Goal: Task Accomplishment & Management: Manage account settings

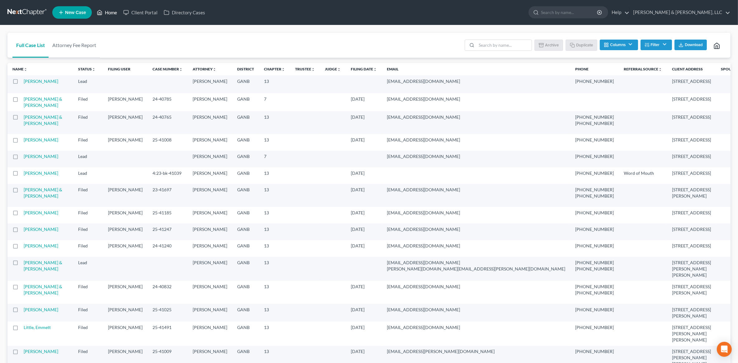
click at [102, 12] on icon at bounding box center [100, 12] width 6 height 7
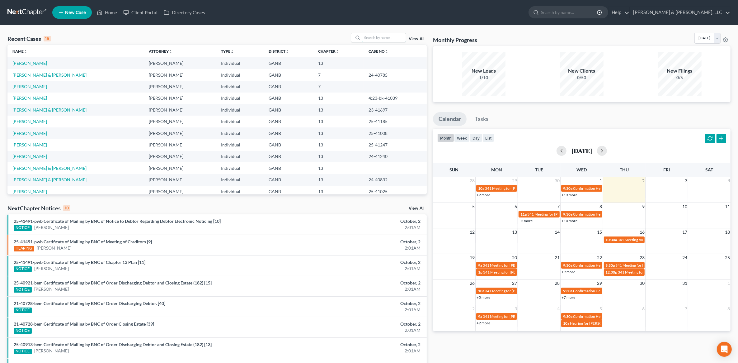
click at [372, 38] on input "search" at bounding box center [384, 37] width 44 height 9
click at [379, 41] on input "search" at bounding box center [384, 37] width 44 height 9
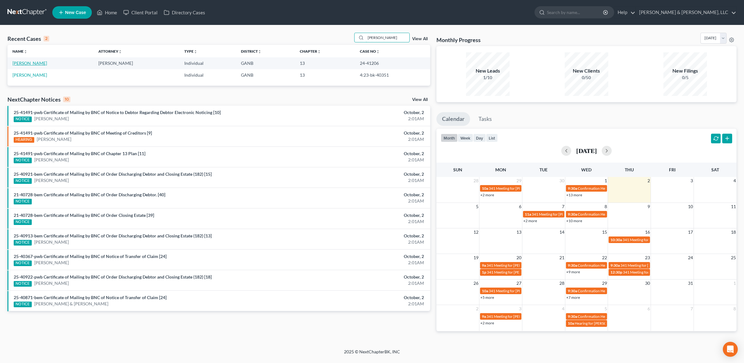
type input "[PERSON_NAME]"
click at [38, 61] on link "[PERSON_NAME]" at bounding box center [29, 62] width 35 height 5
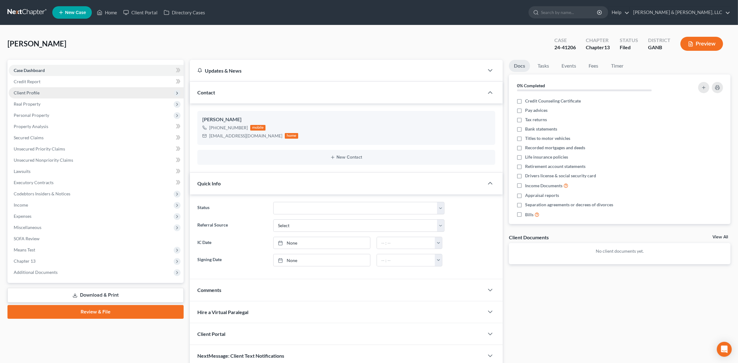
click at [43, 87] on span "Client Profile" at bounding box center [96, 92] width 175 height 11
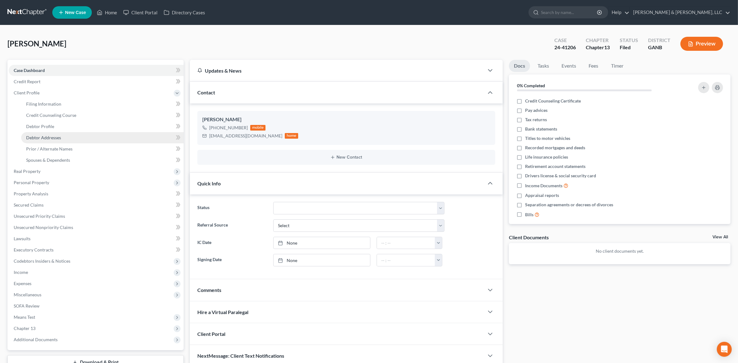
click at [51, 135] on span "Debtor Addresses" at bounding box center [43, 137] width 35 height 5
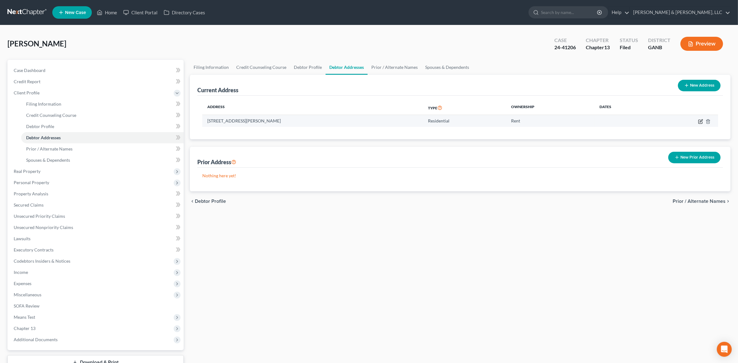
click at [698, 121] on icon "button" at bounding box center [700, 121] width 5 height 5
select select "10"
select select "0"
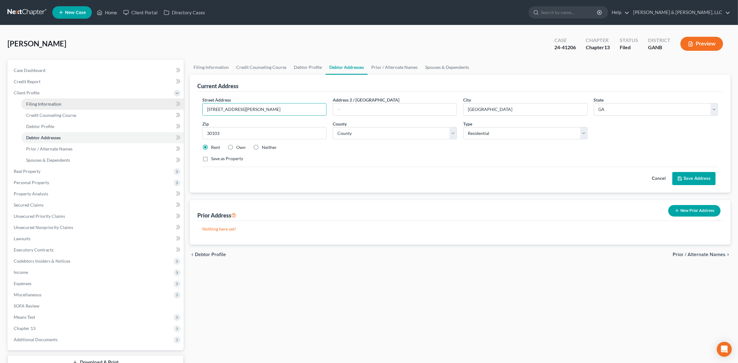
drag, startPoint x: 257, startPoint y: 107, endPoint x: 125, endPoint y: 105, distance: 132.6
click at [125, 105] on div "Petition Navigation Case Dashboard Payments Invoices Payments Payments Credit R…" at bounding box center [368, 223] width 729 height 326
paste input "[STREET_ADDRESS]"
type input "[STREET_ADDRESS]"
click at [387, 136] on select "County [GEOGRAPHIC_DATA] [GEOGRAPHIC_DATA] [GEOGRAPHIC_DATA] [GEOGRAPHIC_DATA] …" at bounding box center [395, 133] width 124 height 12
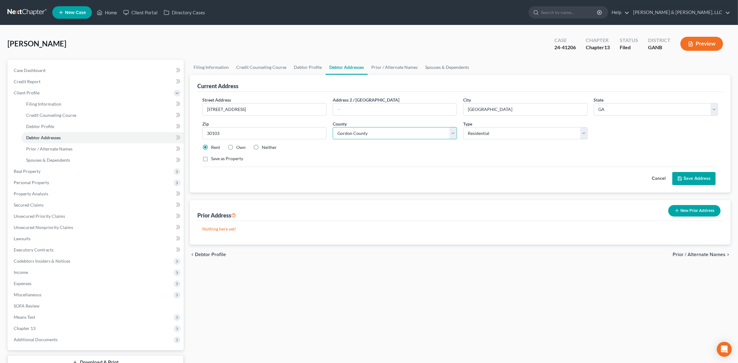
select select "7"
click at [333, 127] on select "County [GEOGRAPHIC_DATA] [GEOGRAPHIC_DATA] [GEOGRAPHIC_DATA] [GEOGRAPHIC_DATA] …" at bounding box center [395, 133] width 124 height 12
click at [262, 149] on label "Neither" at bounding box center [269, 147] width 15 height 6
click at [264, 148] on input "Neither" at bounding box center [266, 146] width 4 height 4
radio input "true"
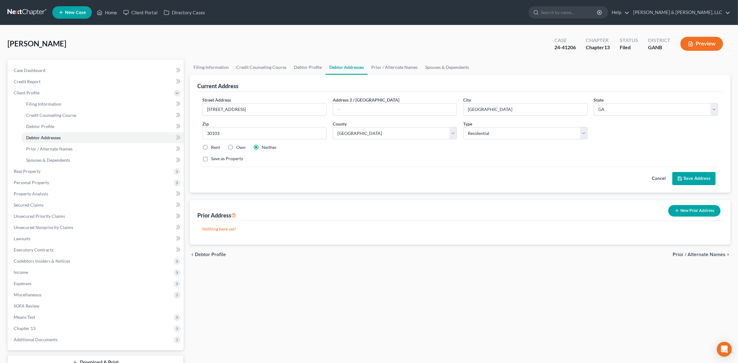
click at [697, 177] on button "Save Address" at bounding box center [693, 178] width 43 height 13
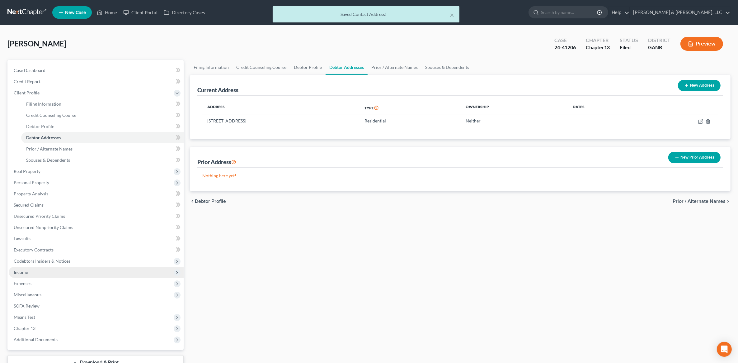
click at [77, 269] on span "Income" at bounding box center [96, 271] width 175 height 11
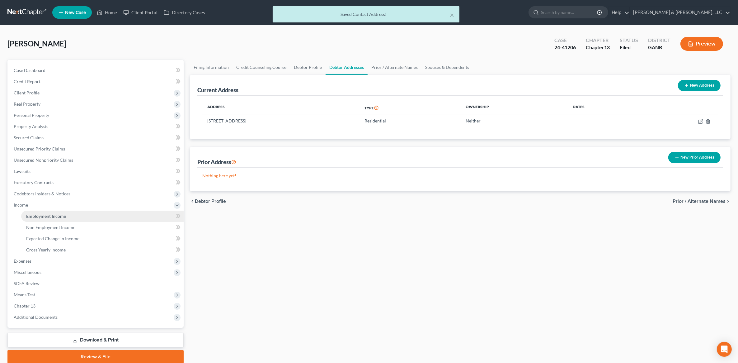
click at [64, 215] on span "Employment Income" at bounding box center [46, 215] width 40 height 5
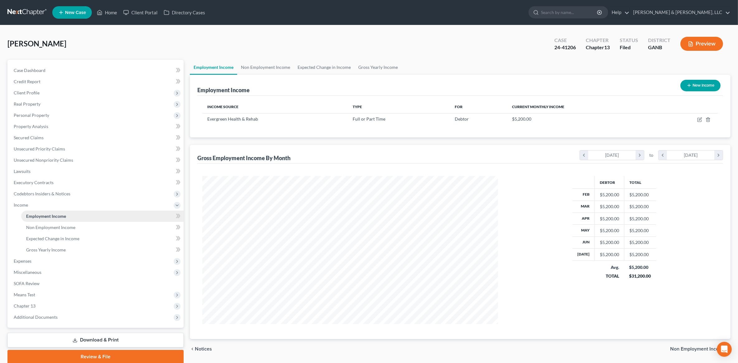
scroll to position [148, 308]
click at [41, 296] on span "Means Test" at bounding box center [96, 294] width 175 height 11
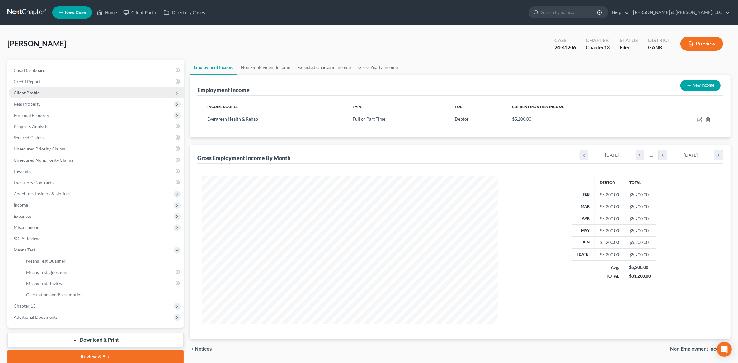
click at [32, 94] on span "Client Profile" at bounding box center [27, 92] width 26 height 5
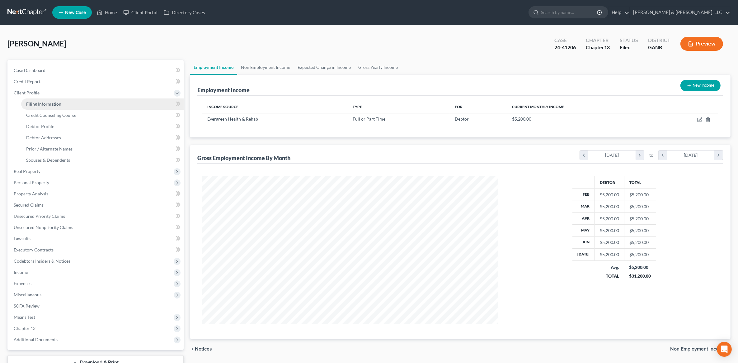
click at [38, 101] on span "Filing Information" at bounding box center [43, 103] width 35 height 5
select select "1"
select select "0"
select select "3"
select select "19"
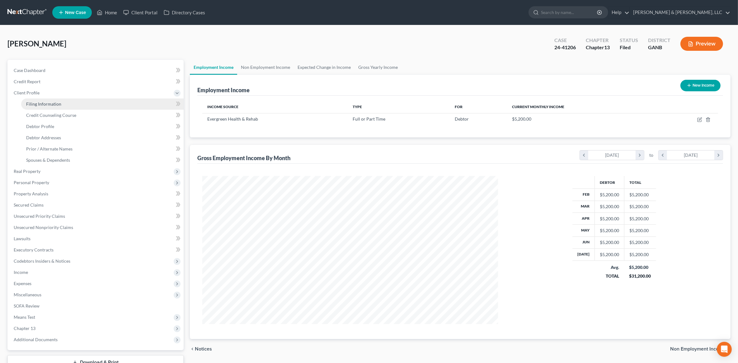
select select "0"
select select "10"
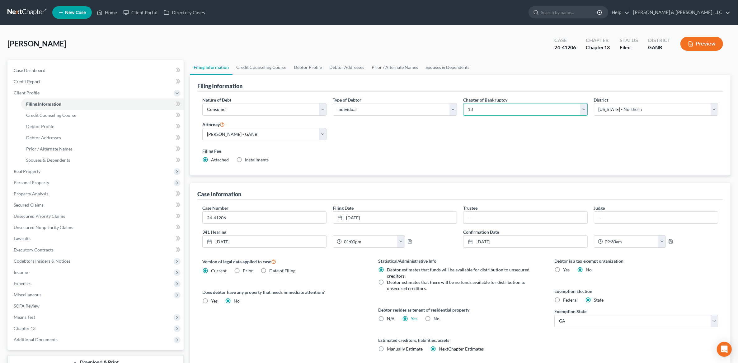
click at [510, 108] on select "Select 7 11 12 13" at bounding box center [525, 109] width 124 height 12
select select "0"
click at [463, 103] on select "Select 7 11 12 13" at bounding box center [525, 109] width 124 height 12
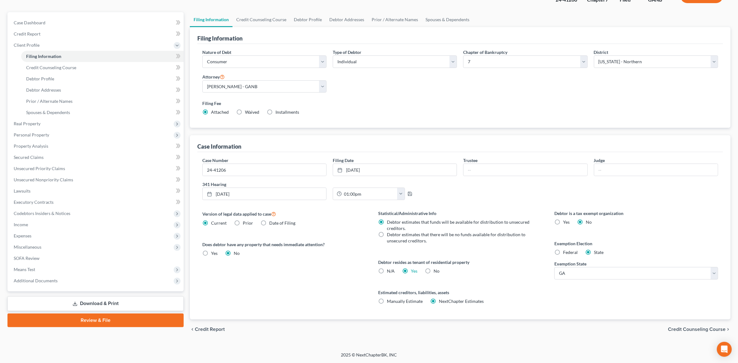
click at [411, 237] on span "Debtor estimates that there will be no funds available for distribution to unse…" at bounding box center [456, 238] width 139 height 12
click at [393, 235] on input "Debtor estimates that there will be no funds available for distribution to unse…" at bounding box center [391, 233] width 4 height 4
radio input "true"
radio input "false"
click at [684, 327] on span "Credit Counseling Course" at bounding box center [697, 328] width 58 height 5
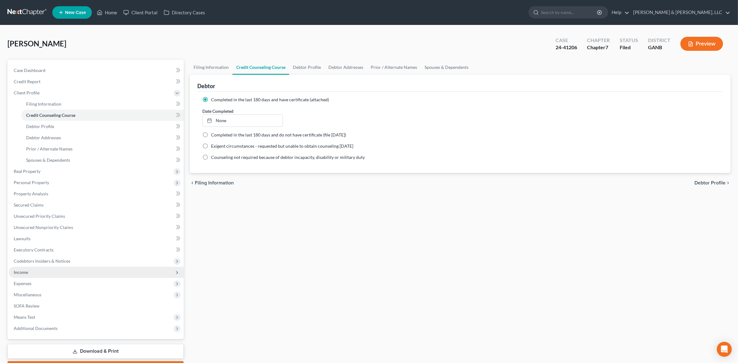
click at [44, 269] on span "Income" at bounding box center [96, 271] width 175 height 11
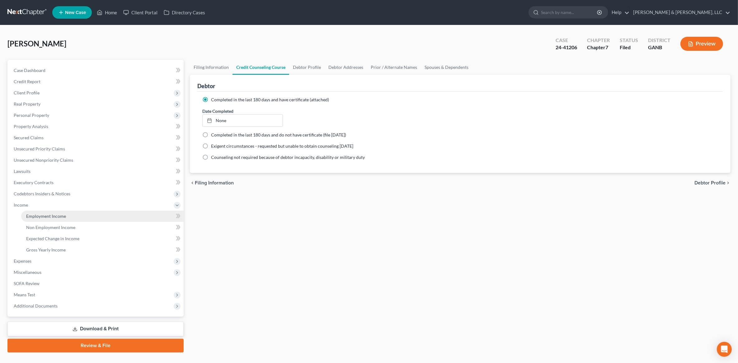
click at [49, 217] on span "Employment Income" at bounding box center [46, 215] width 40 height 5
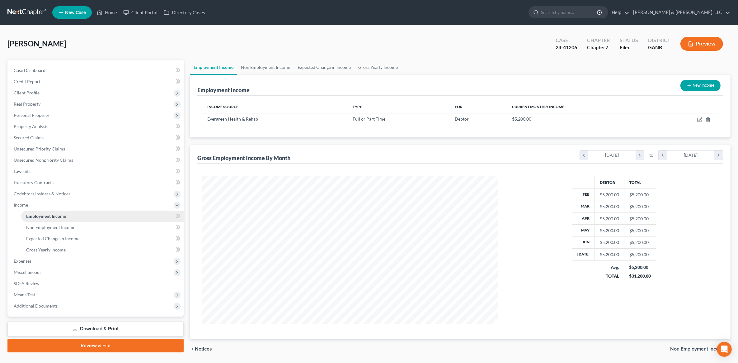
scroll to position [148, 308]
click at [31, 294] on span "Means Test" at bounding box center [24, 294] width 21 height 5
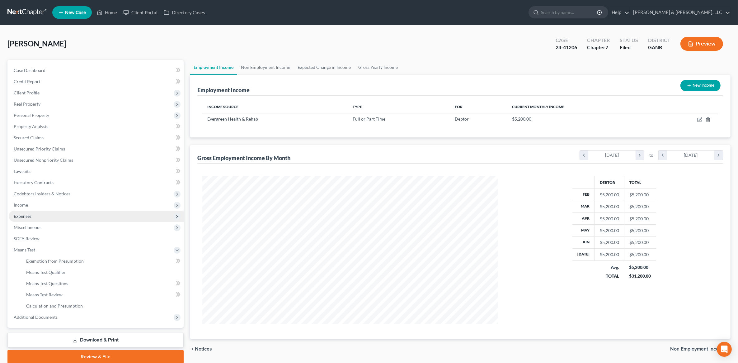
click at [37, 217] on span "Expenses" at bounding box center [96, 215] width 175 height 11
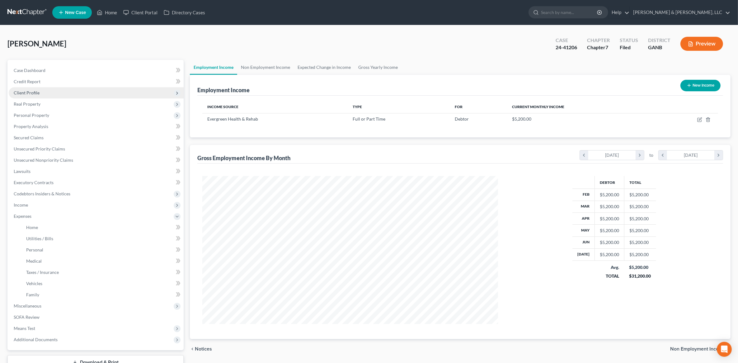
click at [52, 90] on span "Client Profile" at bounding box center [96, 92] width 175 height 11
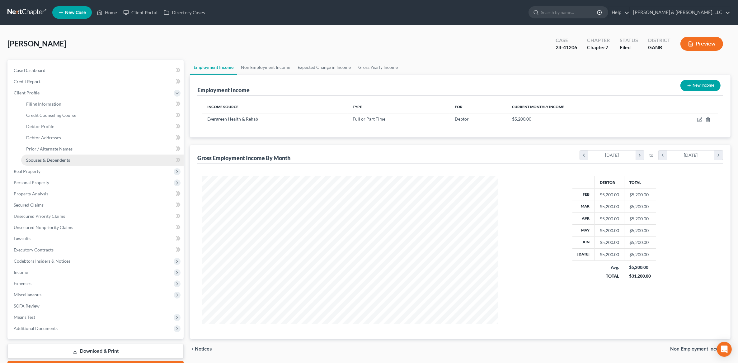
click at [54, 156] on link "Spouses & Dependents" at bounding box center [102, 159] width 162 height 11
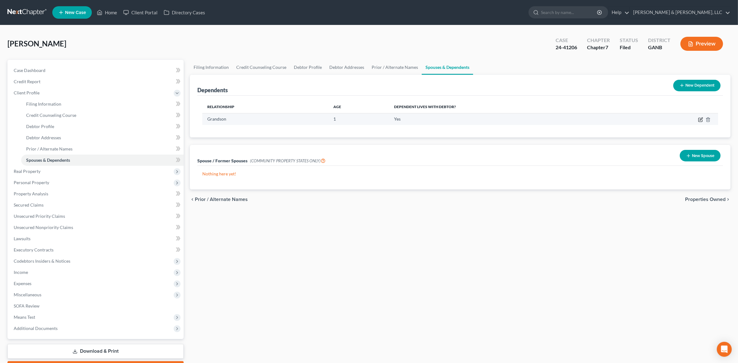
click at [701, 118] on icon "button" at bounding box center [701, 118] width 3 height 3
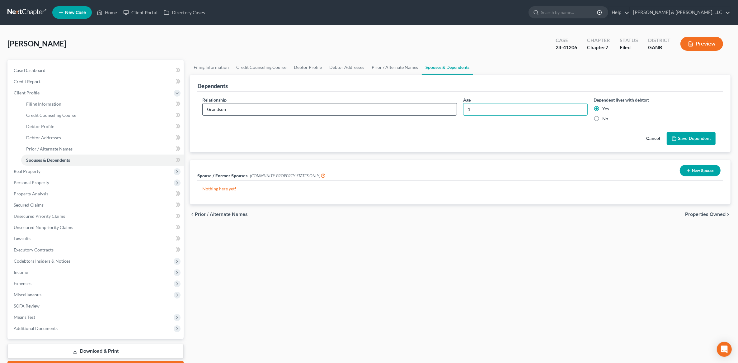
drag, startPoint x: 489, startPoint y: 106, endPoint x: 444, endPoint y: 106, distance: 44.5
click at [444, 106] on div "Relationship * Grandson Age [DEMOGRAPHIC_DATA] Dependent lives with debtor: Yes…" at bounding box center [460, 111] width 522 height 30
type input "3"
type input "1"
click at [707, 135] on button "Save Dependent" at bounding box center [691, 138] width 49 height 13
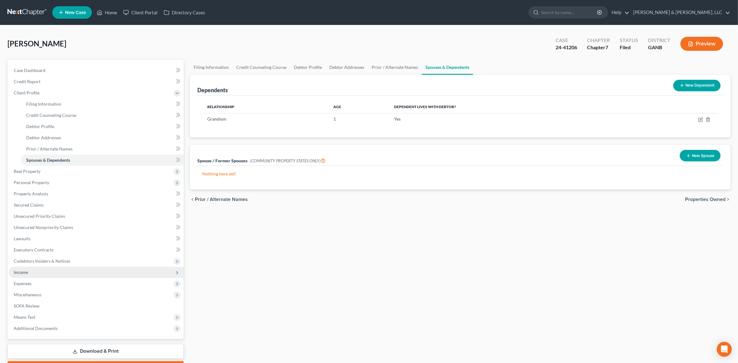
click at [53, 267] on span "Income" at bounding box center [96, 271] width 175 height 11
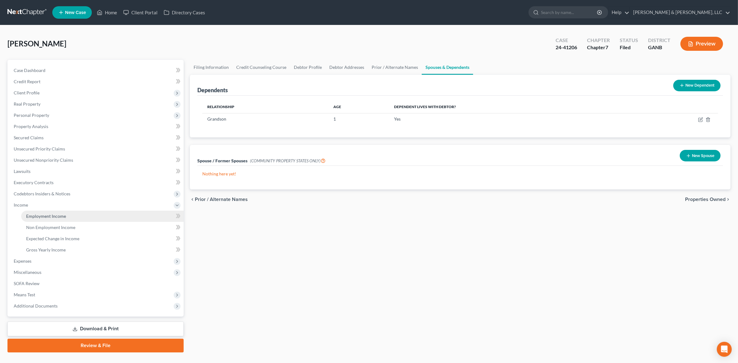
click at [55, 217] on span "Employment Income" at bounding box center [46, 215] width 40 height 5
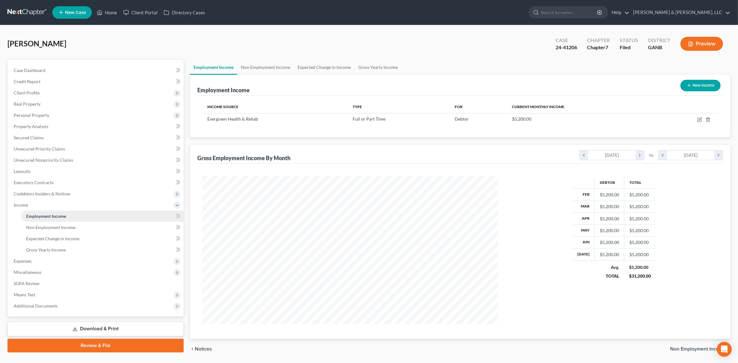
scroll to position [148, 308]
click at [41, 295] on span "Means Test" at bounding box center [96, 294] width 175 height 11
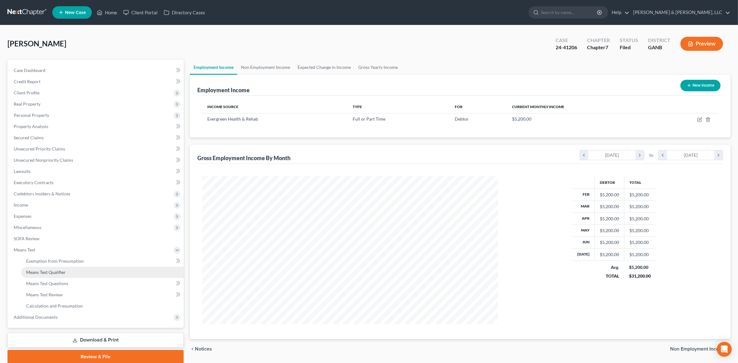
click at [60, 275] on link "Means Test Qualifier" at bounding box center [102, 271] width 162 height 11
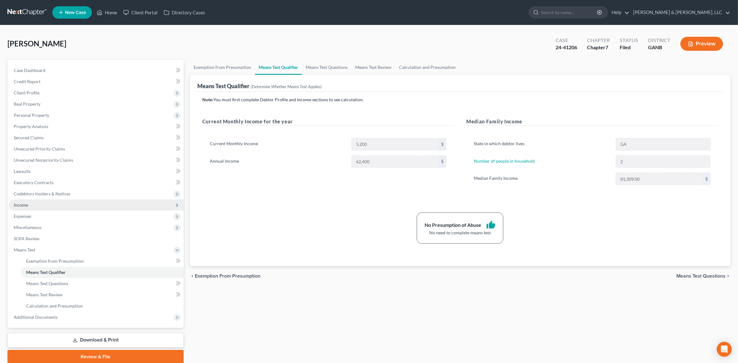
click at [55, 207] on span "Income" at bounding box center [96, 204] width 175 height 11
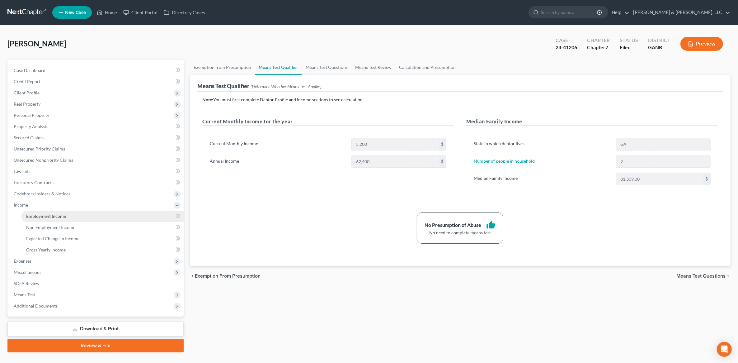
click at [58, 213] on span "Employment Income" at bounding box center [46, 215] width 40 height 5
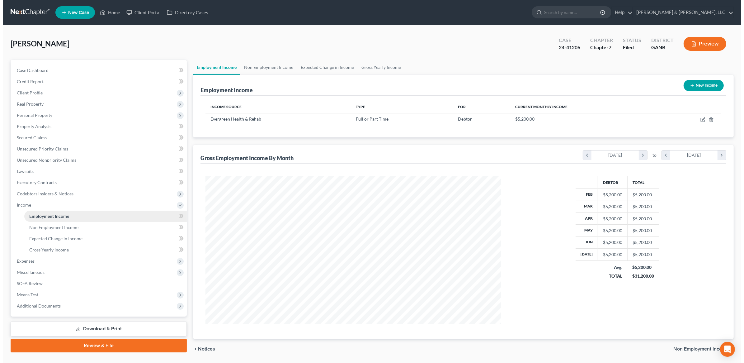
scroll to position [148, 308]
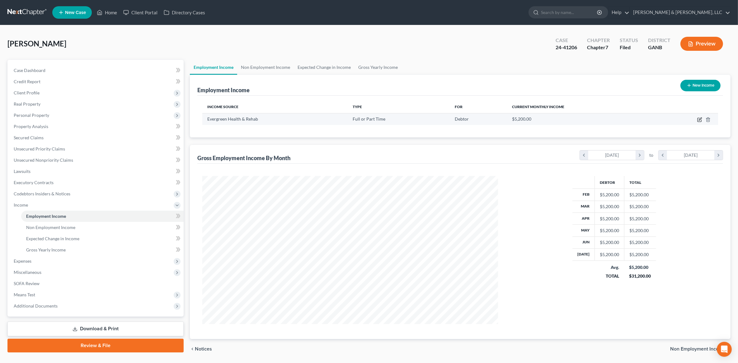
click at [699, 121] on icon "button" at bounding box center [699, 119] width 5 height 5
select select "0"
select select "10"
select select "2"
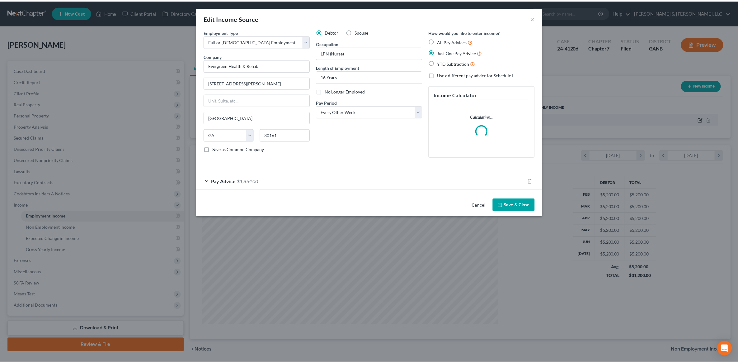
scroll to position [149, 310]
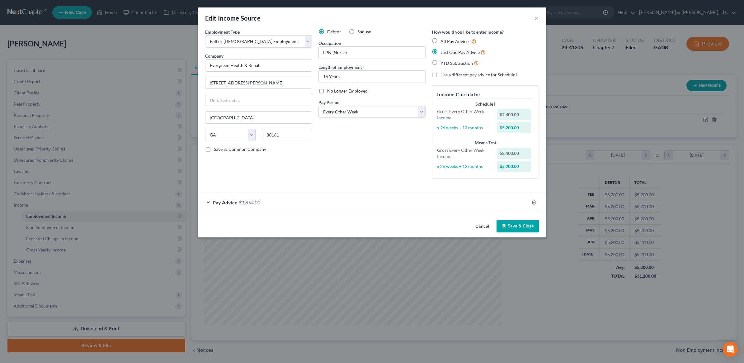
click at [337, 90] on span "No Longer Employed" at bounding box center [347, 90] width 40 height 5
click at [334, 90] on input "No Longer Employed" at bounding box center [332, 90] width 4 height 4
checkbox input "true"
click at [509, 226] on button "Save & Close" at bounding box center [517, 225] width 42 height 13
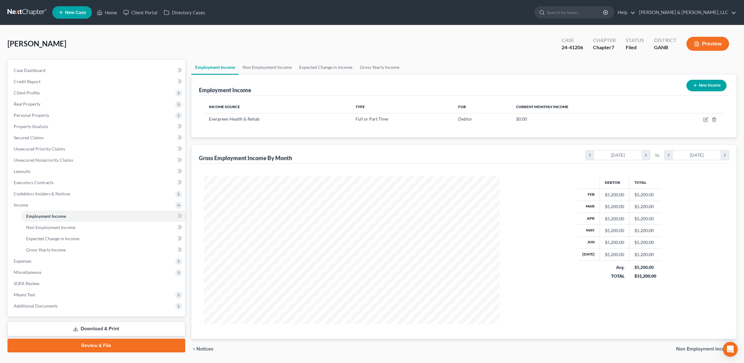
scroll to position [311095, 310934]
click at [259, 67] on link "Non Employment Income" at bounding box center [265, 67] width 57 height 15
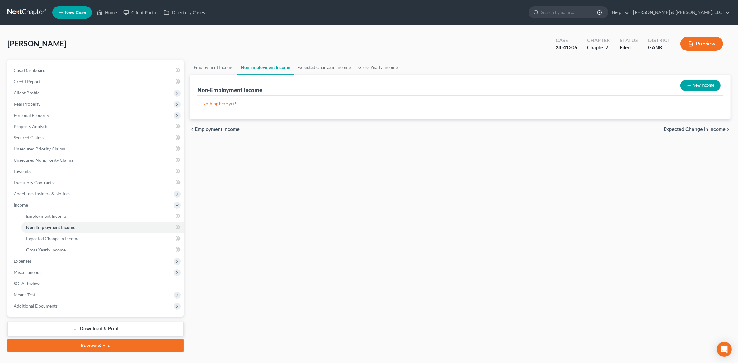
click at [690, 86] on icon "button" at bounding box center [689, 85] width 5 height 5
select select "0"
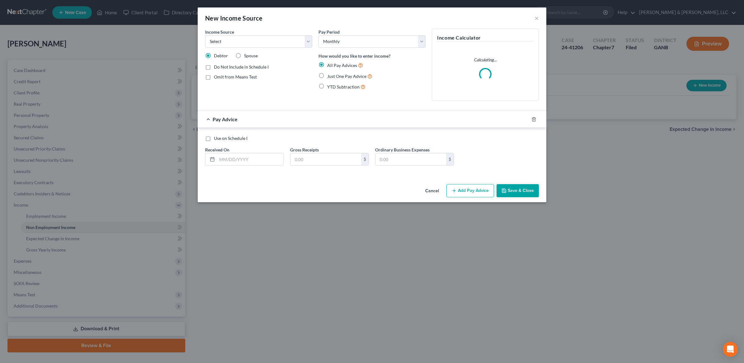
click at [238, 77] on span "Omit from Means Test" at bounding box center [235, 76] width 43 height 5
click at [220, 77] on input "Omit from Means Test" at bounding box center [218, 76] width 4 height 4
checkbox input "true"
click at [278, 49] on div "Income Source * Select Unemployment Disability (from employer) Pension Retireme…" at bounding box center [258, 67] width 113 height 77
click at [282, 45] on select "Select Unemployment Disability (from employer) Pension Retirement Social Securi…" at bounding box center [258, 41] width 107 height 12
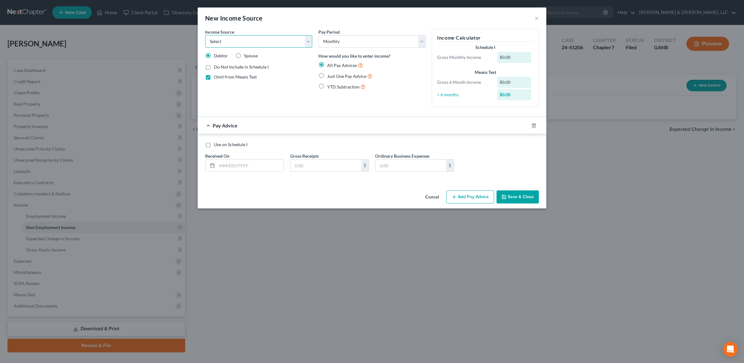
select select "13"
click at [205, 35] on select "Select Unemployment Disability (from employer) Pension Retirement Social Securi…" at bounding box center [258, 41] width 107 height 12
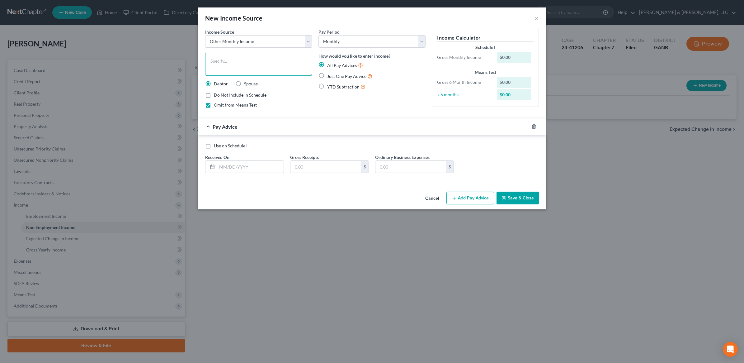
click at [252, 64] on textarea at bounding box center [258, 64] width 107 height 23
type textarea "Workers Compensation"
click at [391, 111] on div "Pay Period Select Monthly Twice Monthly Every Other Week Weekly How would you l…" at bounding box center [371, 71] width 113 height 84
click at [354, 77] on span "Just One Pay Advice" at bounding box center [346, 75] width 39 height 5
click at [334, 77] on input "Just One Pay Advice" at bounding box center [332, 75] width 4 height 4
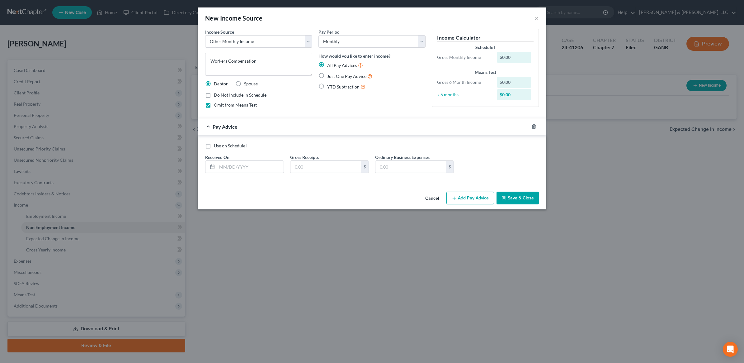
radio input "true"
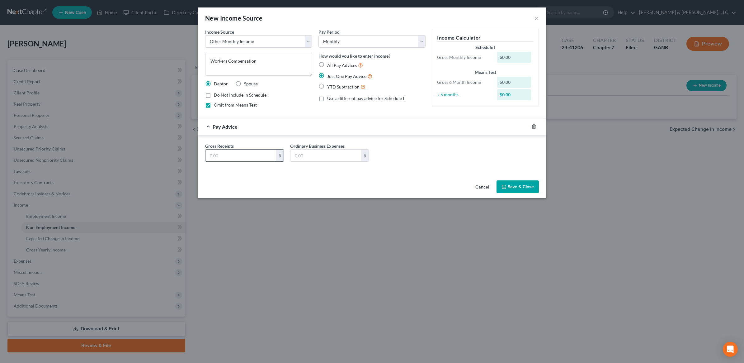
click at [251, 153] on input "text" at bounding box center [240, 155] width 71 height 12
type input "3,200"
click at [517, 181] on button "Save & Close" at bounding box center [517, 186] width 42 height 13
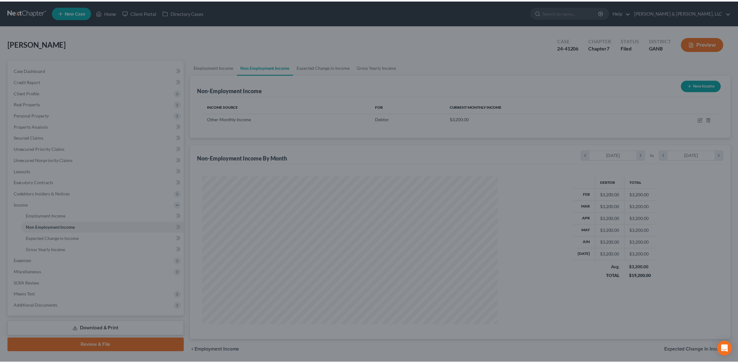
scroll to position [148, 308]
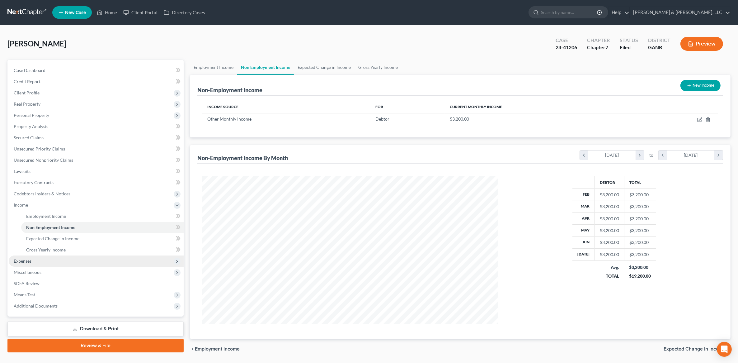
click at [55, 257] on span "Expenses" at bounding box center [96, 260] width 175 height 11
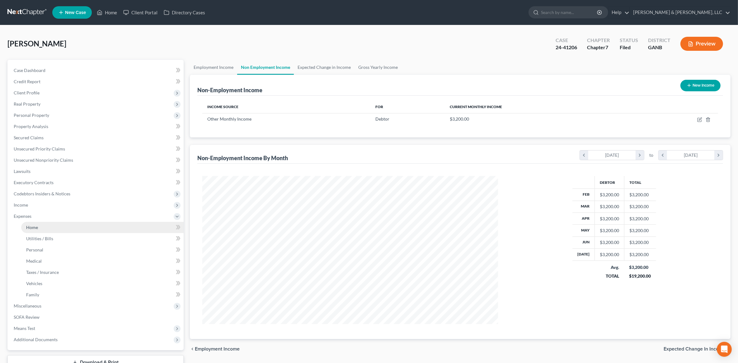
click at [49, 229] on link "Home" at bounding box center [102, 227] width 162 height 11
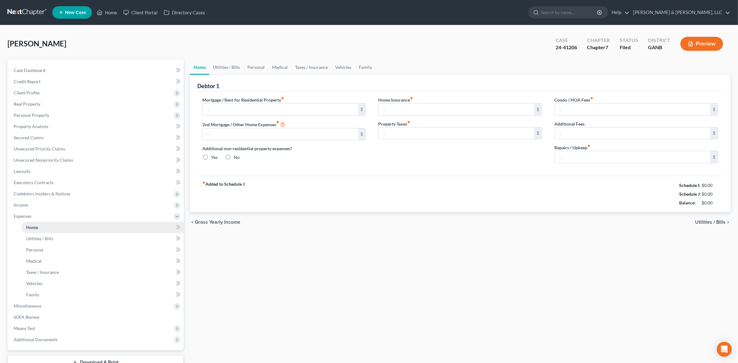
type input "950.00"
type input "0.00"
radio input "true"
type input "0.00"
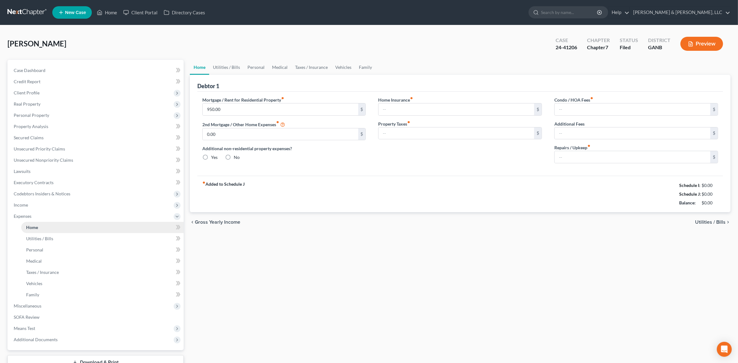
type input "0.00"
click at [229, 64] on link "Utilities / Bills" at bounding box center [226, 67] width 35 height 15
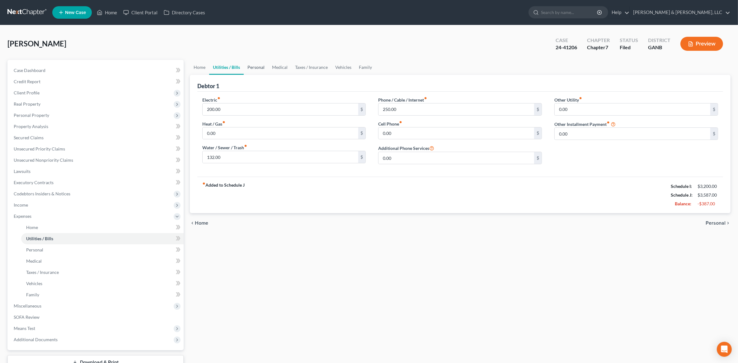
click at [263, 67] on link "Personal" at bounding box center [256, 67] width 25 height 15
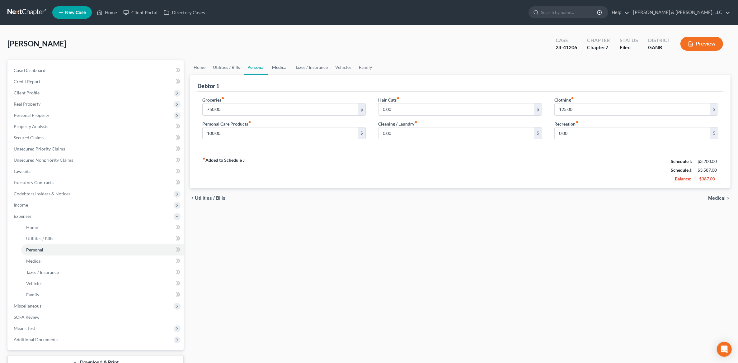
click at [276, 70] on link "Medical" at bounding box center [279, 67] width 23 height 15
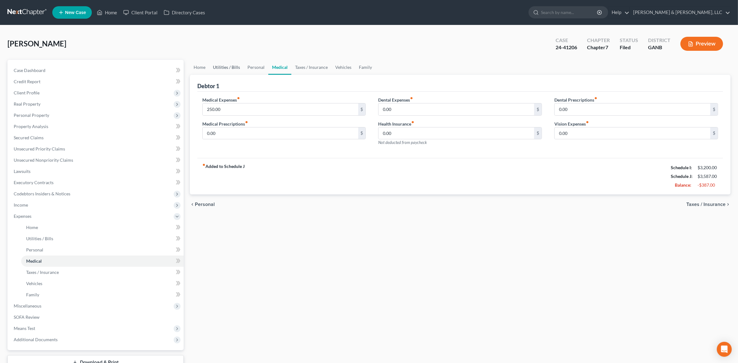
click at [231, 72] on link "Utilities / Bills" at bounding box center [226, 67] width 35 height 15
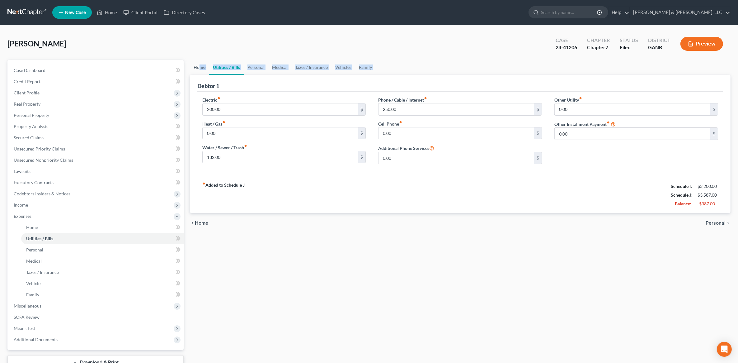
click at [198, 72] on ui-view "Home Utilities / Bills Personal Medical Taxes / Insurance Vehicles Family Debto…" at bounding box center [460, 146] width 541 height 173
click at [198, 72] on link "Home" at bounding box center [199, 67] width 19 height 15
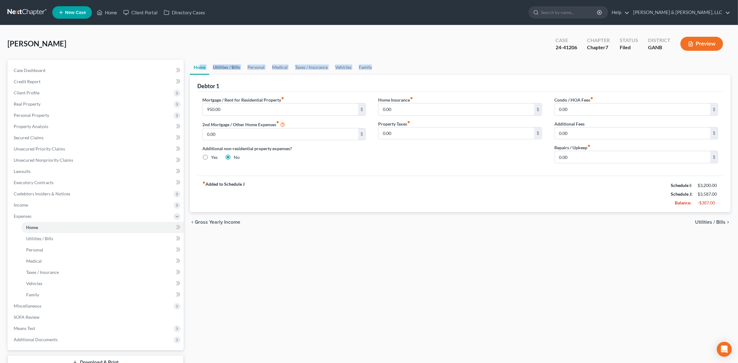
click at [233, 69] on link "Utilities / Bills" at bounding box center [226, 67] width 35 height 15
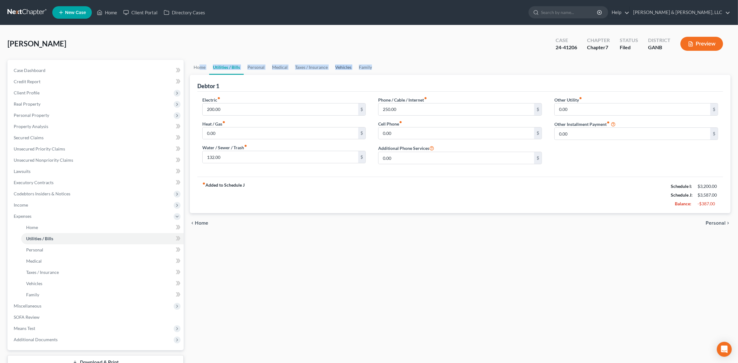
click at [338, 65] on link "Vehicles" at bounding box center [343, 67] width 24 height 15
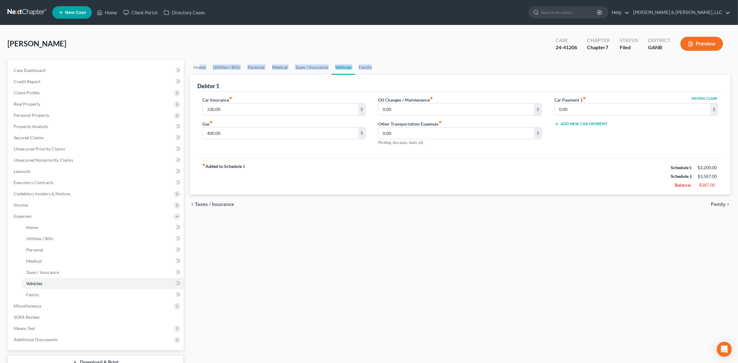
click at [276, 122] on div "Gas fiber_manual_record 400.00 $" at bounding box center [284, 129] width 164 height 19
click at [645, 137] on div "Review Claim Car Payment 1 fiber_manual_record 0.00 $ Add New Car Payment" at bounding box center [636, 123] width 176 height 54
click at [591, 112] on input "0.00" at bounding box center [633, 109] width 156 height 12
type input "560"
click at [604, 274] on div "Home Utilities / Bills Personal Medical Taxes / Insurance Vehicles Family Debto…" at bounding box center [460, 223] width 547 height 326
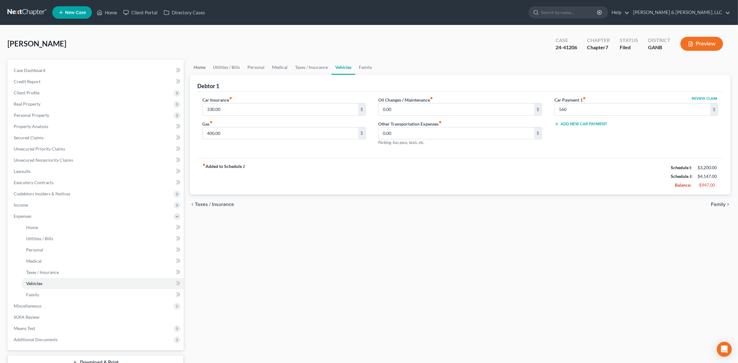
click at [200, 68] on link "Home" at bounding box center [199, 67] width 19 height 15
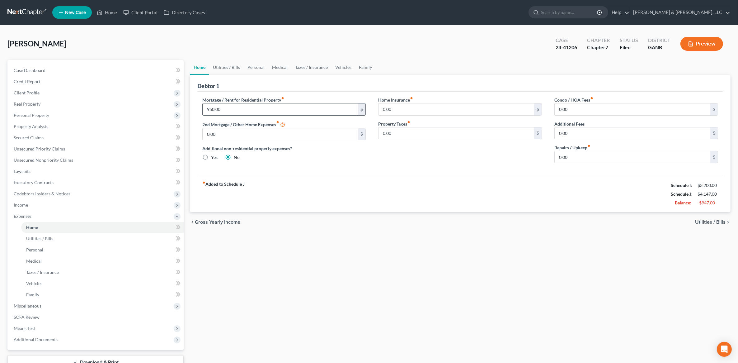
click at [239, 107] on input "950.00" at bounding box center [281, 109] width 156 height 12
type input "0"
click at [312, 276] on div "Home Utilities / Bills Personal Medical Taxes / Insurance Vehicles Family Debto…" at bounding box center [460, 223] width 547 height 326
click at [231, 69] on link "Utilities / Bills" at bounding box center [226, 67] width 35 height 15
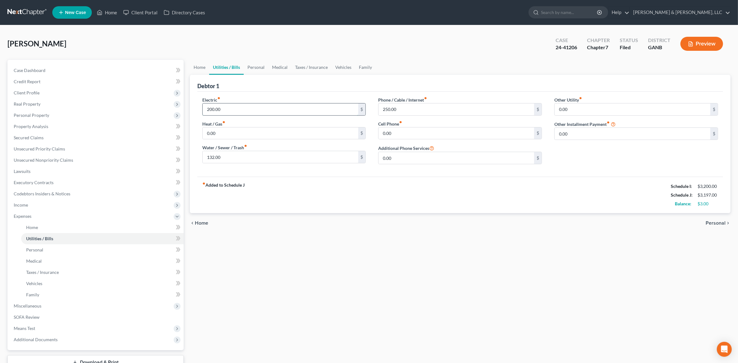
click at [231, 112] on input "200.00" at bounding box center [281, 109] width 156 height 12
type input "0"
click at [231, 155] on input "132.00" at bounding box center [281, 157] width 156 height 12
type input "0"
click at [318, 257] on div "Home Utilities / Bills Personal Medical Taxes / Insurance Vehicles Family Debto…" at bounding box center [460, 223] width 547 height 326
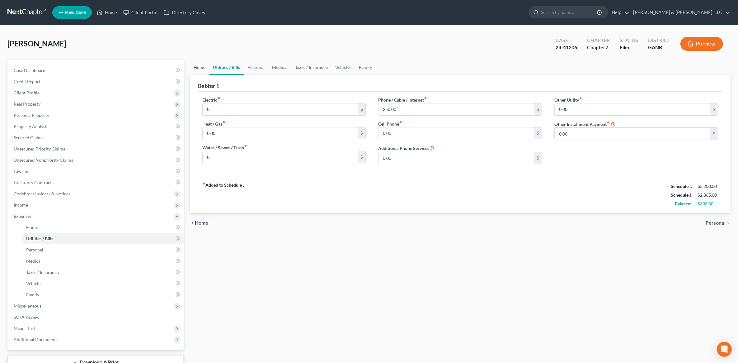
click at [201, 64] on link "Home" at bounding box center [199, 67] width 19 height 15
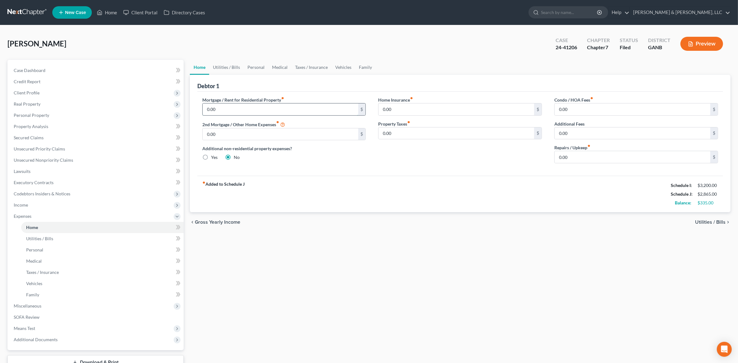
click at [226, 106] on input "0.00" at bounding box center [281, 109] width 156 height 12
type input "400"
click at [296, 293] on div "Home Utilities / Bills Personal Medical Taxes / Insurance Vehicles Family Debto…" at bounding box center [460, 223] width 547 height 326
click at [222, 68] on link "Utilities / Bills" at bounding box center [226, 67] width 35 height 15
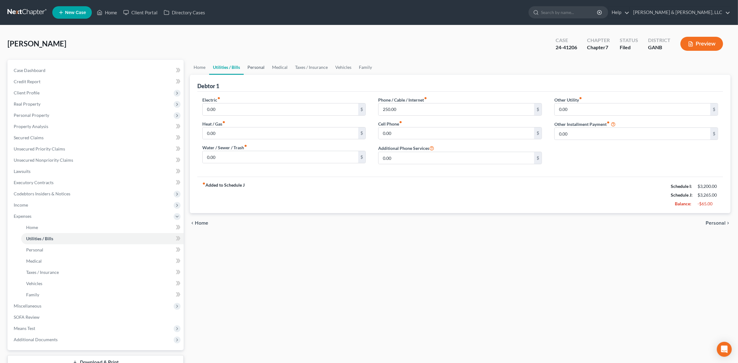
click at [258, 68] on link "Personal" at bounding box center [256, 67] width 25 height 15
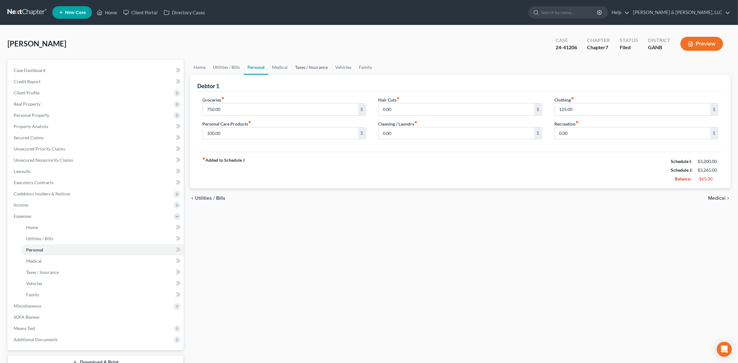
click at [292, 67] on link "Taxes / Insurance" at bounding box center [311, 67] width 40 height 15
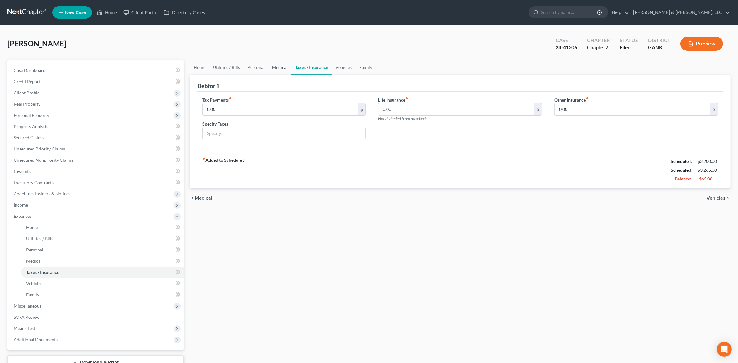
click at [279, 69] on link "Medical" at bounding box center [279, 67] width 23 height 15
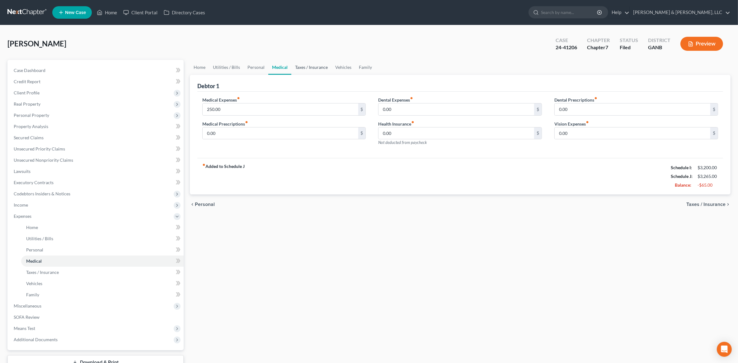
click at [318, 71] on link "Taxes / Insurance" at bounding box center [311, 67] width 40 height 15
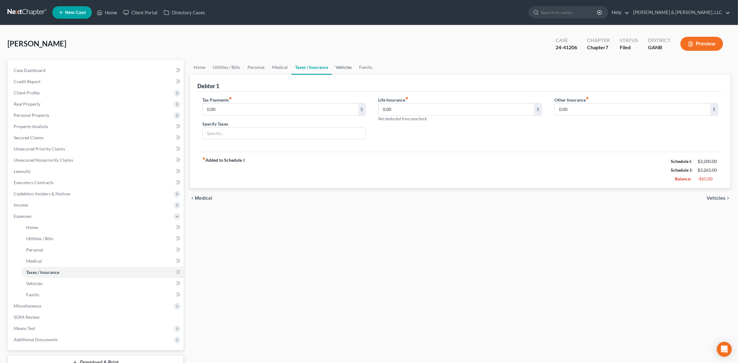
click at [336, 68] on link "Vehicles" at bounding box center [344, 67] width 24 height 15
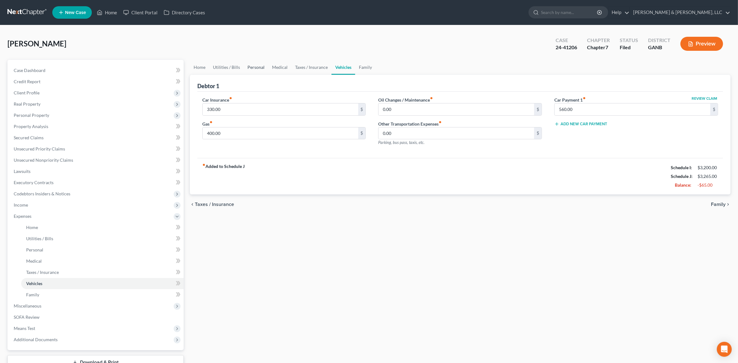
click at [260, 66] on link "Personal" at bounding box center [256, 67] width 25 height 15
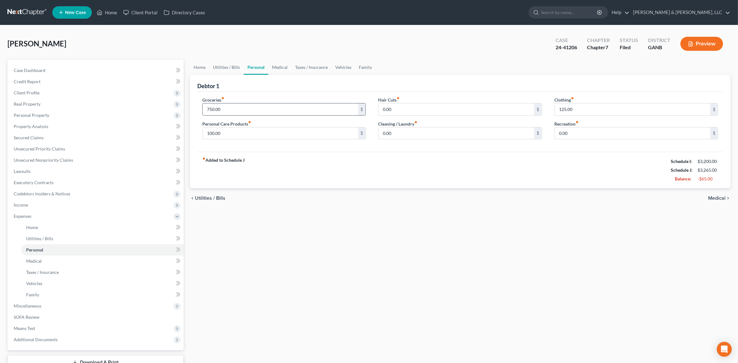
click at [253, 109] on input "750.00" at bounding box center [281, 109] width 156 height 12
click at [354, 243] on div "Home Utilities / Bills Personal Medical Taxes / Insurance Vehicles Family Debto…" at bounding box center [460, 223] width 547 height 326
click at [234, 109] on input "685" at bounding box center [281, 109] width 156 height 12
type input "700"
click at [453, 293] on div "Home Utilities / Bills Personal Medical Taxes / Insurance Vehicles Family Debto…" at bounding box center [460, 223] width 547 height 326
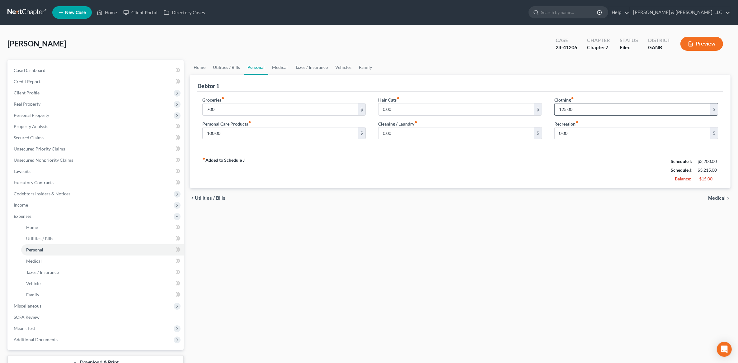
click at [586, 109] on input "125.00" at bounding box center [633, 109] width 156 height 12
type input "110"
click at [439, 229] on div "Home Utilities / Bills Personal Medical Taxes / Insurance Vehicles Family Debto…" at bounding box center [460, 223] width 547 height 326
click at [69, 303] on span "Miscellaneous" at bounding box center [96, 305] width 175 height 11
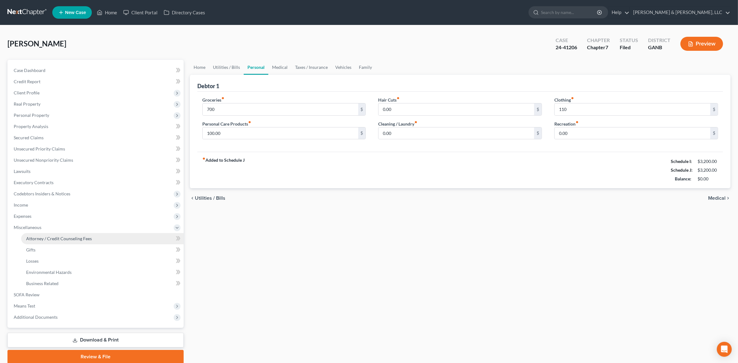
click at [68, 234] on link "Attorney / Credit Counseling Fees" at bounding box center [102, 238] width 162 height 11
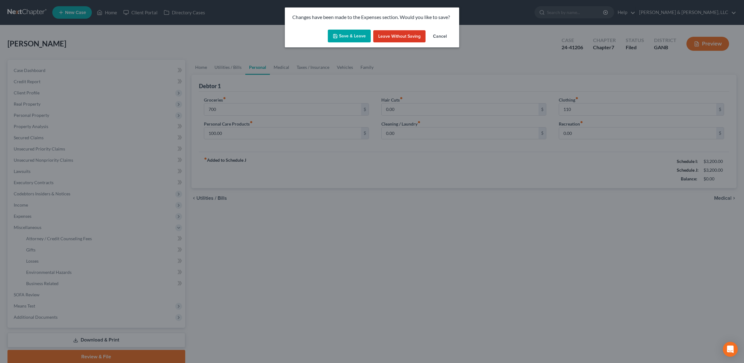
click at [350, 36] on button "Save & Leave" at bounding box center [349, 36] width 43 height 13
type input "700.00"
type input "110.00"
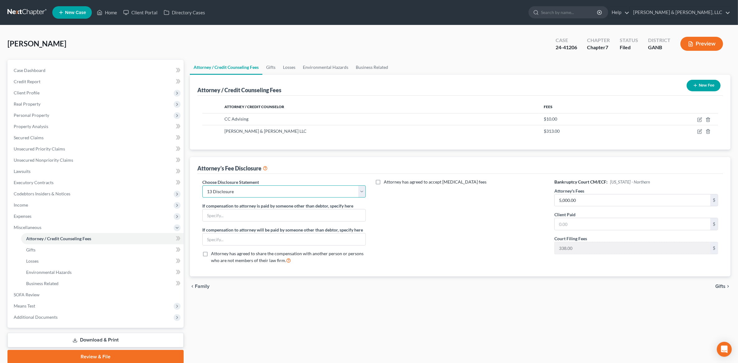
click at [253, 186] on select "Select CUSTOM 13 BUSINESS 13 7 Disclosure 13 Disclosure" at bounding box center [284, 191] width 164 height 12
select select "2"
click at [202, 185] on select "Select CUSTOM 13 BUSINESS 13 7 Disclosure 13 Disclosure" at bounding box center [284, 191] width 164 height 12
click at [611, 200] on input "5,000.00" at bounding box center [633, 200] width 156 height 12
type input "1,000"
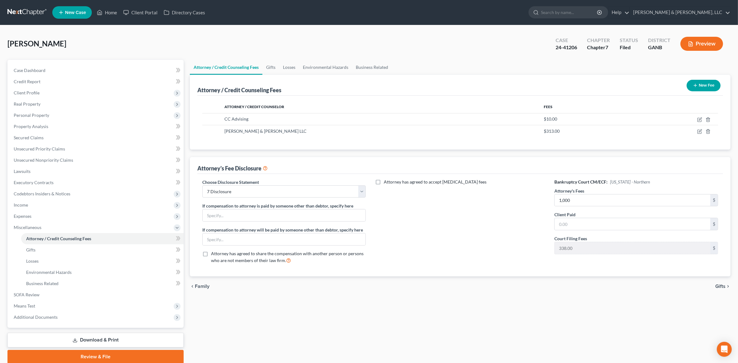
click at [452, 291] on div "chevron_left Family Gifts chevron_right" at bounding box center [460, 286] width 541 height 20
click at [587, 227] on input "text" at bounding box center [633, 224] width 156 height 12
type input "0"
click at [441, 285] on div "chevron_left Family Gifts chevron_right" at bounding box center [460, 286] width 541 height 20
click at [117, 336] on link "Download & Print" at bounding box center [95, 339] width 176 height 15
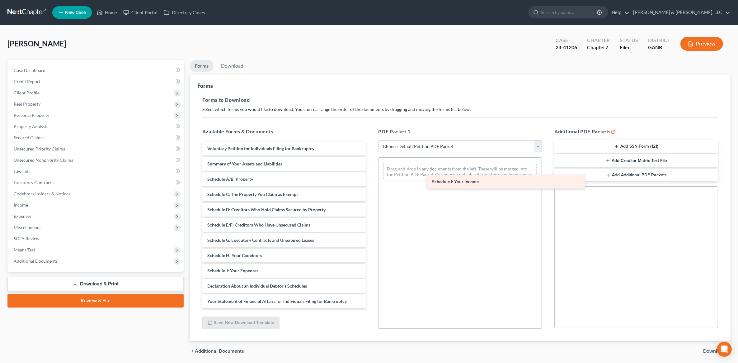
drag, startPoint x: 237, startPoint y: 270, endPoint x: 463, endPoint y: 181, distance: 242.0
click at [371, 181] on div "Schedule I: Your Income Voluntary Petition for Individuals Filing for Bankruptc…" at bounding box center [284, 274] width 174 height 264
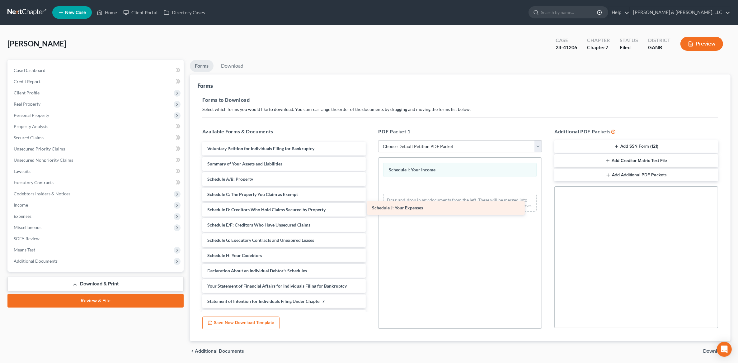
drag, startPoint x: 288, startPoint y: 270, endPoint x: 453, endPoint y: 206, distance: 176.5
click at [371, 206] on div "Schedule J: Your Expenses Voluntary Petition for Individuals Filing for Bankrup…" at bounding box center [284, 266] width 174 height 249
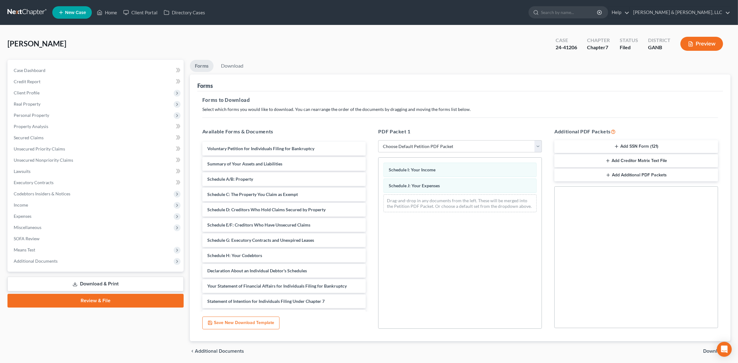
scroll to position [22, 0]
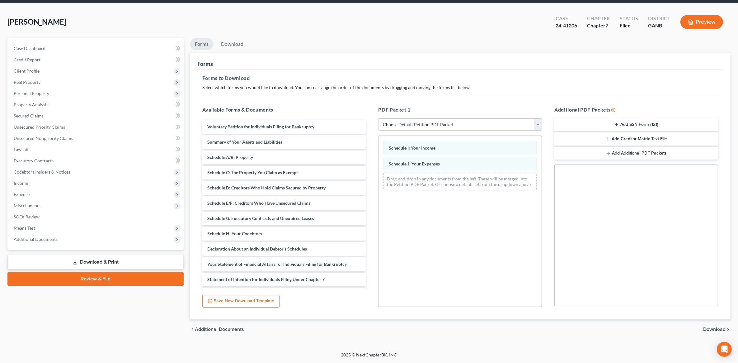
click at [721, 329] on span "Download" at bounding box center [714, 328] width 22 height 5
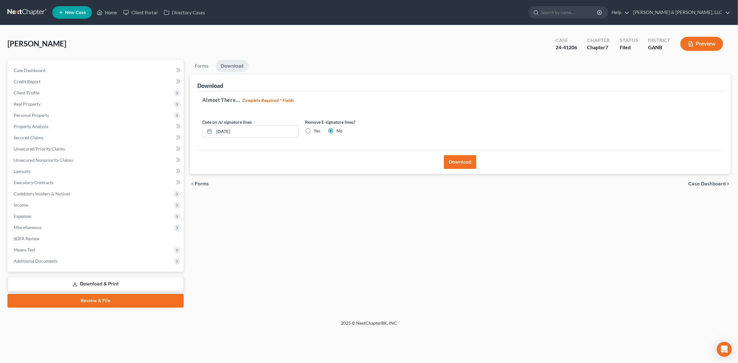
scroll to position [0, 0]
click at [461, 158] on button "Download" at bounding box center [464, 162] width 32 height 14
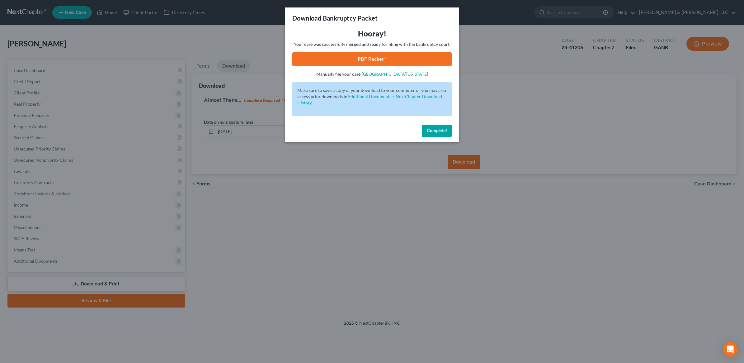
click at [388, 56] on link "PDF Packet 1" at bounding box center [371, 59] width 159 height 14
click at [453, 132] on div "Complete!" at bounding box center [372, 132] width 174 height 20
click at [445, 132] on span "Complete!" at bounding box center [437, 130] width 20 height 5
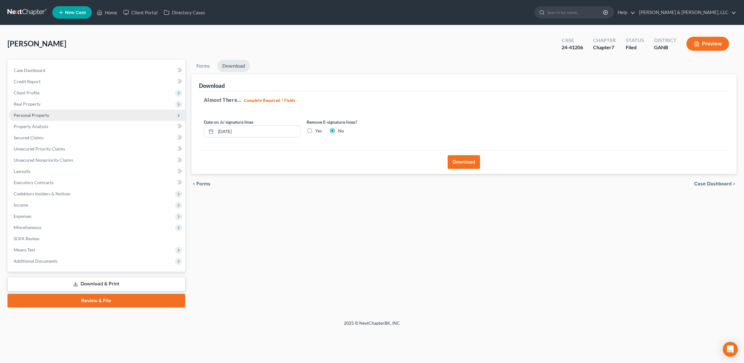
click at [55, 115] on span "Personal Property" at bounding box center [97, 115] width 176 height 11
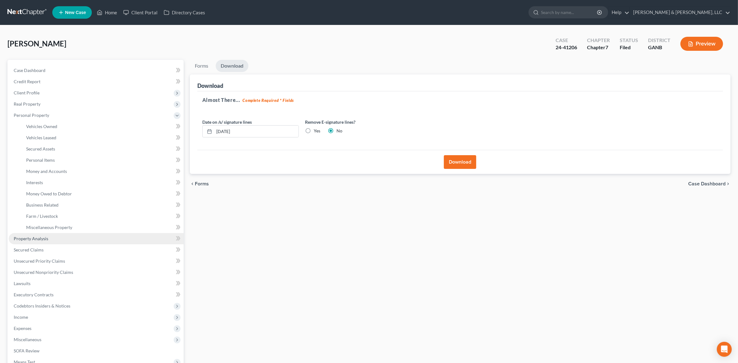
click at [64, 237] on link "Property Analysis" at bounding box center [96, 238] width 175 height 11
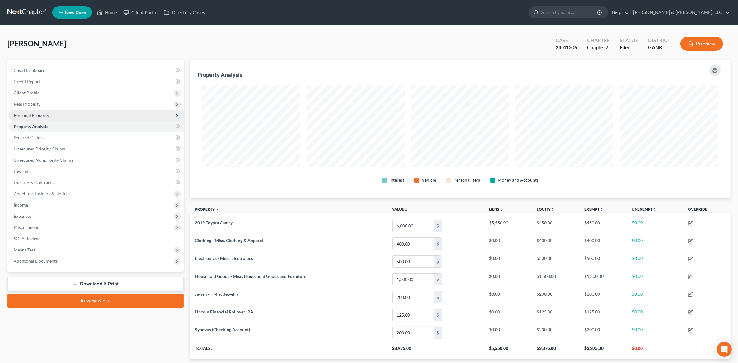
click at [61, 111] on span "Personal Property" at bounding box center [96, 115] width 175 height 11
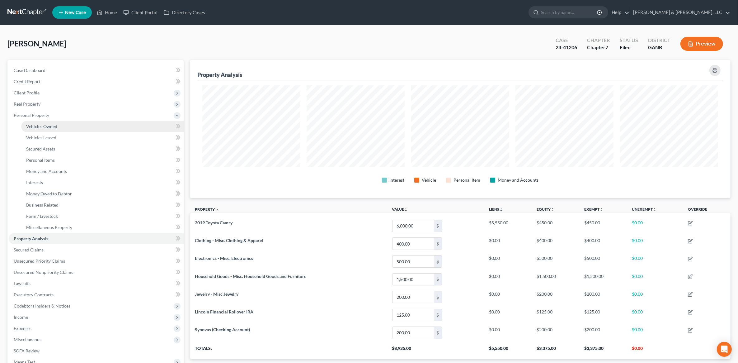
click at [62, 123] on link "Vehicles Owned" at bounding box center [102, 126] width 162 height 11
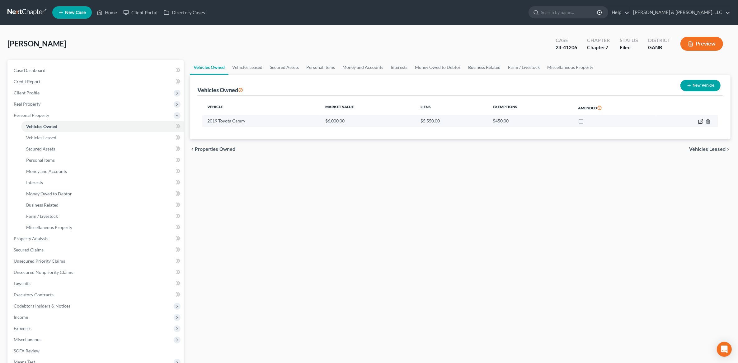
click at [699, 120] on icon "button" at bounding box center [700, 122] width 4 height 4
select select "0"
select select "7"
select select "0"
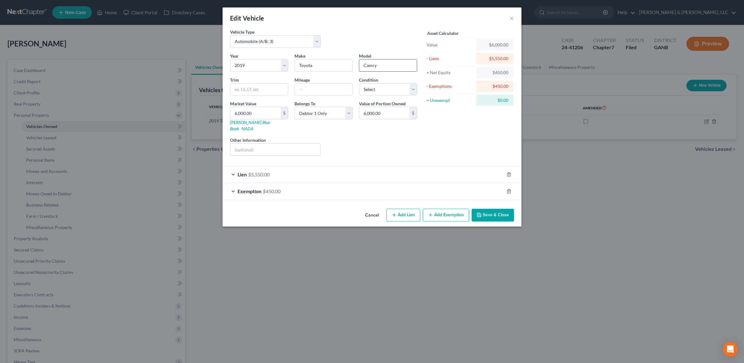
click at [386, 68] on input "Camry" at bounding box center [388, 65] width 58 height 12
click at [276, 143] on input "text" at bounding box center [275, 149] width 90 height 12
type input "Totaled, insurance claim of $9700"
click at [312, 170] on div "Lien $5,550.00" at bounding box center [363, 174] width 281 height 16
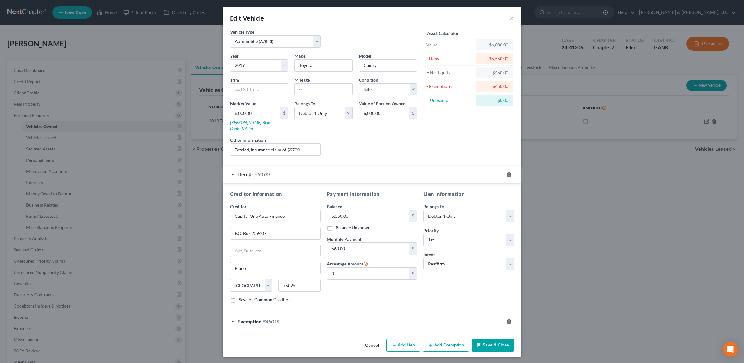
click at [363, 215] on input "5,550.00" at bounding box center [368, 216] width 82 height 12
type input "3,700"
click at [233, 170] on div "Lien $3,700.00" at bounding box center [363, 174] width 281 height 16
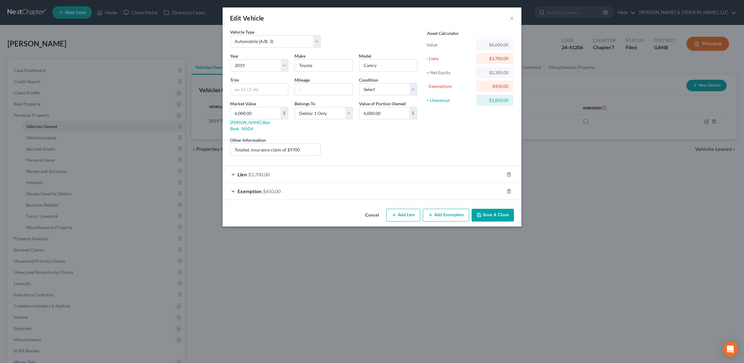
click at [271, 188] on span "$450.00" at bounding box center [272, 191] width 18 height 6
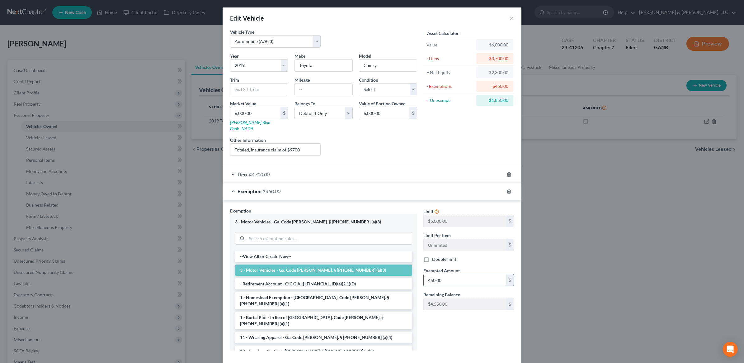
click at [455, 275] on input "450.00" at bounding box center [465, 280] width 82 height 12
type input "5,000"
click at [395, 64] on input "Camry" at bounding box center [388, 65] width 58 height 12
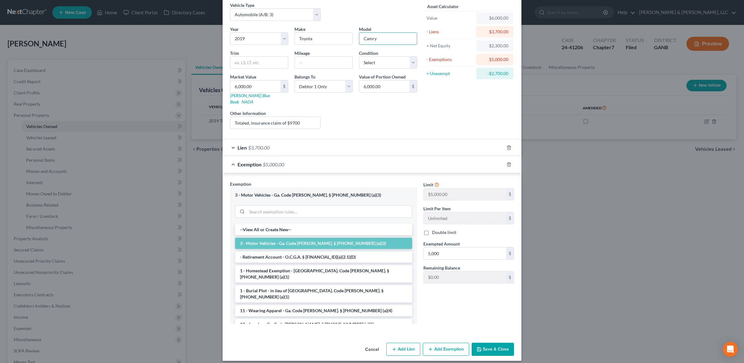
click at [485, 344] on button "Save & Close" at bounding box center [493, 348] width 42 height 13
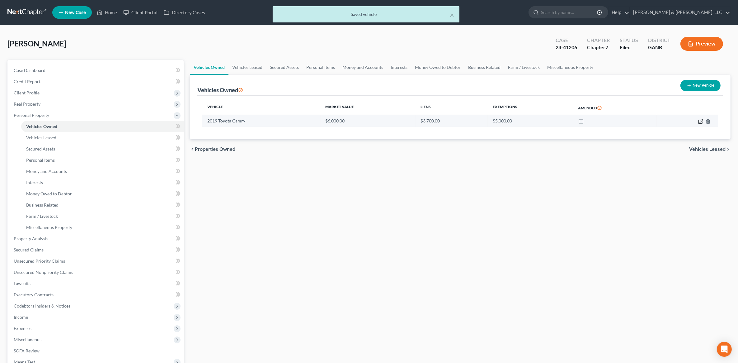
click at [698, 122] on icon "button" at bounding box center [700, 121] width 5 height 5
select select "0"
select select "7"
select select "0"
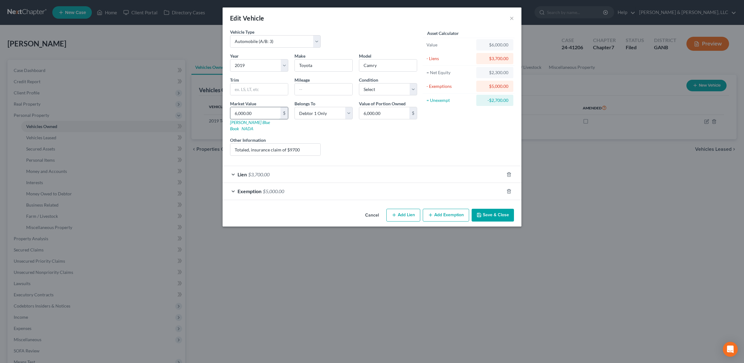
click at [258, 114] on input "6,000.00" at bounding box center [255, 113] width 50 height 12
type input "9"
type input "9.00"
type input "97"
type input "97.00"
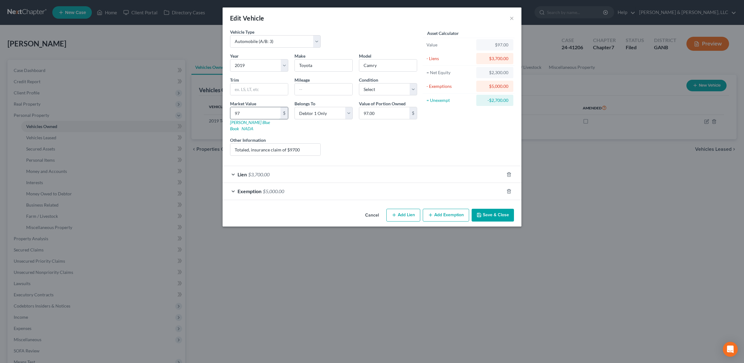
type input "970"
type input "970.00"
type input "9700"
type input "9,700.00"
type input "9,700"
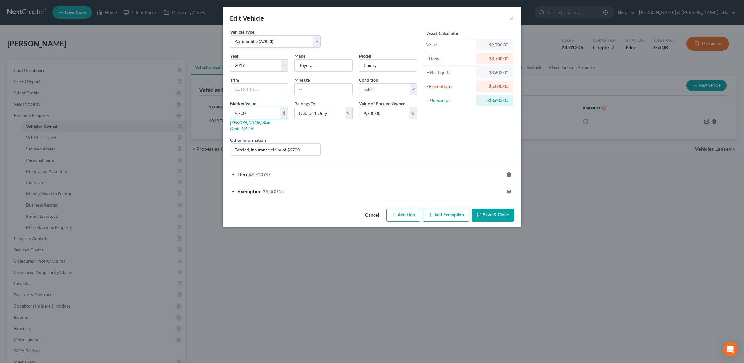
click at [332, 185] on div "Exemption $5,000.00" at bounding box center [363, 191] width 281 height 16
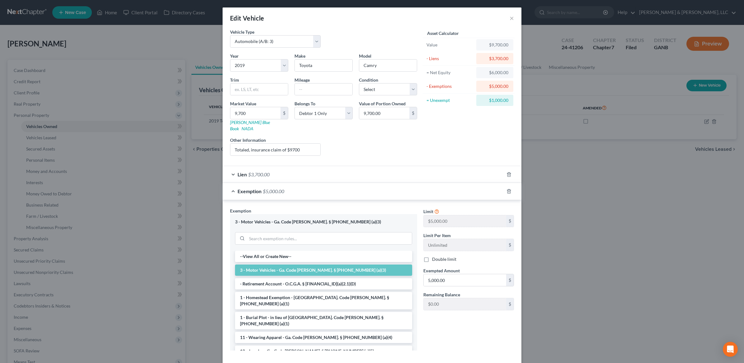
click at [326, 190] on div "Exemption $5,000.00" at bounding box center [363, 191] width 281 height 16
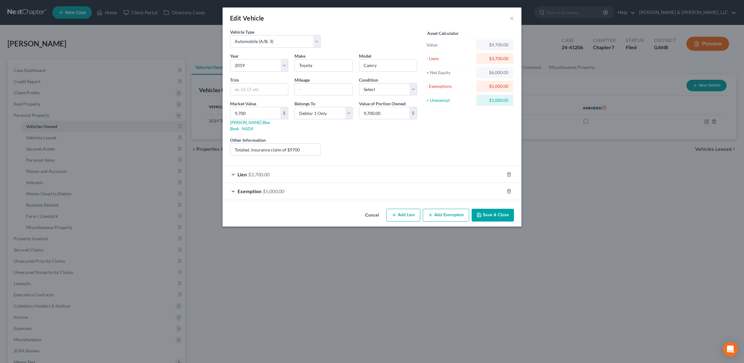
click at [451, 210] on button "Add Exemption" at bounding box center [446, 215] width 46 height 13
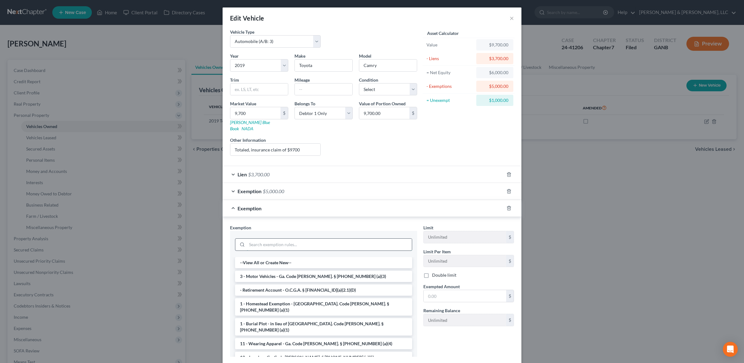
click at [290, 240] on input "search" at bounding box center [329, 244] width 165 height 12
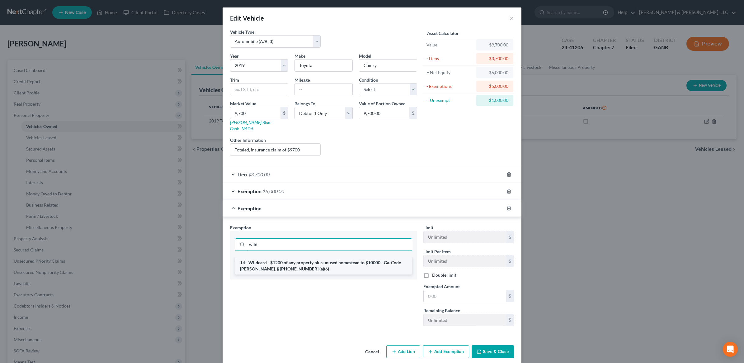
type input "wild"
click at [277, 259] on li "14 - Wildcard - $1200 of any property plus unused homestead to $10000 - Ga. Cod…" at bounding box center [323, 265] width 177 height 17
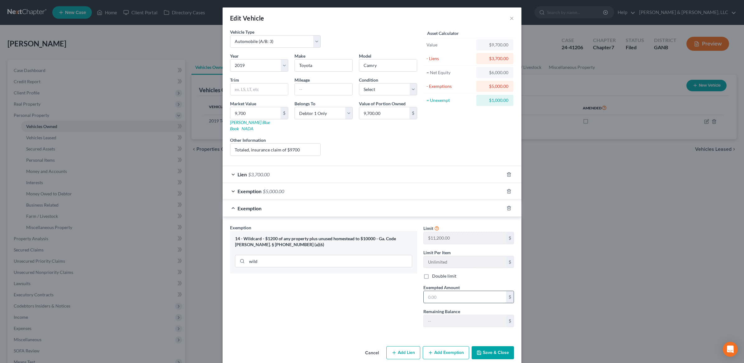
click at [436, 291] on input "text" at bounding box center [465, 297] width 82 height 12
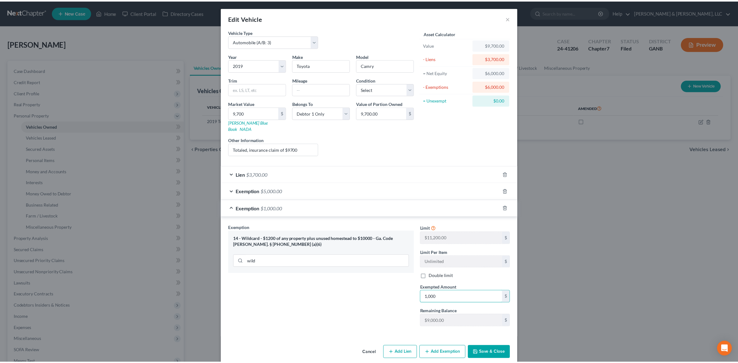
scroll to position [4, 0]
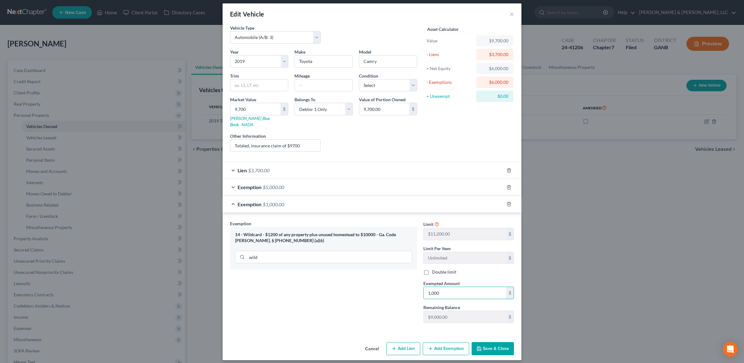
type input "1,000"
click at [491, 345] on button "Save & Close" at bounding box center [493, 348] width 42 height 13
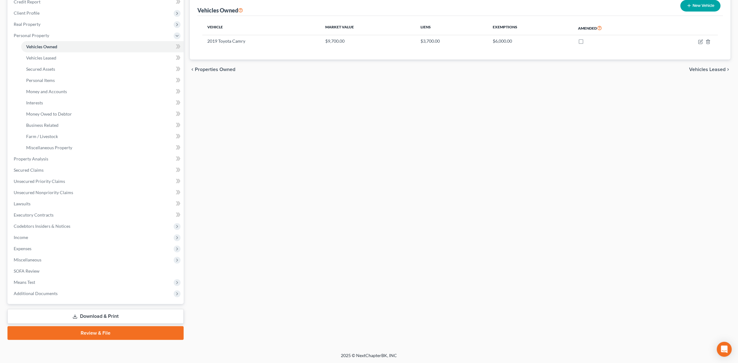
scroll to position [0, 0]
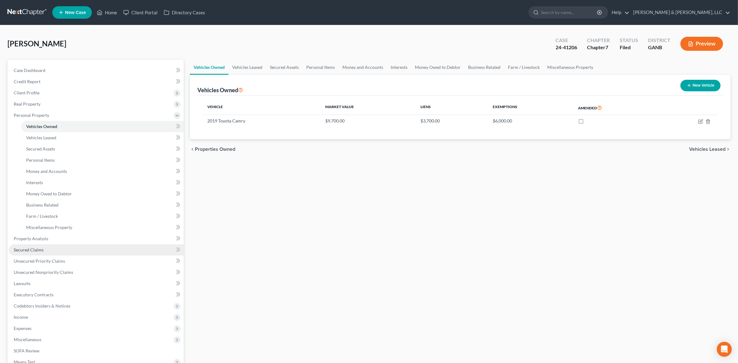
click at [35, 247] on span "Secured Claims" at bounding box center [29, 249] width 30 height 5
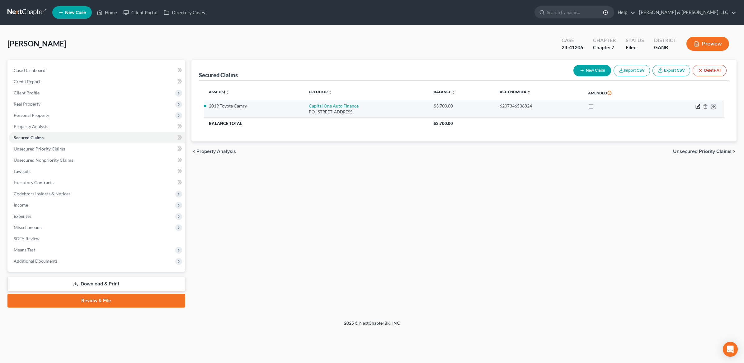
click at [696, 108] on icon "button" at bounding box center [697, 106] width 5 height 5
select select "45"
select select "2"
select select "0"
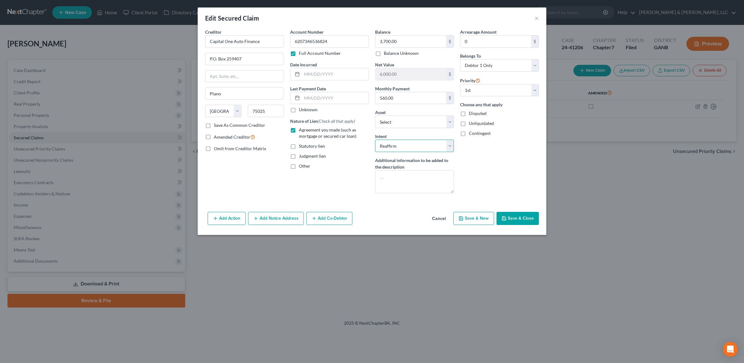
click at [436, 147] on select "Select Surrender Redeem Reaffirm Avoid Other" at bounding box center [414, 145] width 79 height 12
select select "4"
click at [375, 140] on select "Select Surrender Redeem Reaffirm Avoid Other" at bounding box center [414, 145] width 79 height 12
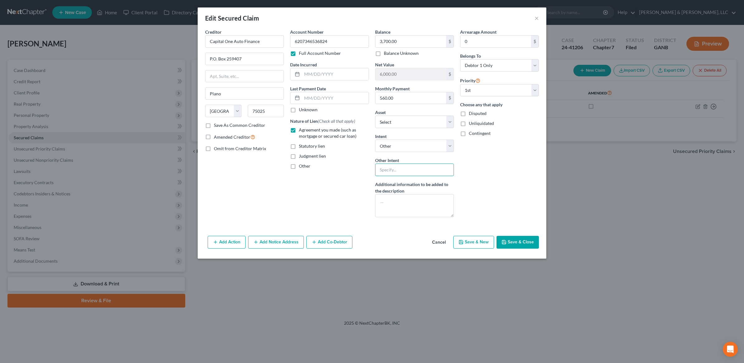
click at [399, 171] on input "text" at bounding box center [414, 169] width 79 height 12
type input "Insurance Claim will payoff"
click at [521, 245] on button "Save & Close" at bounding box center [517, 242] width 42 height 13
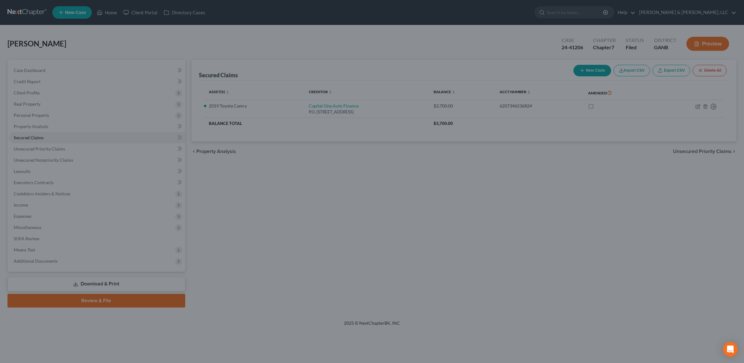
select select "2"
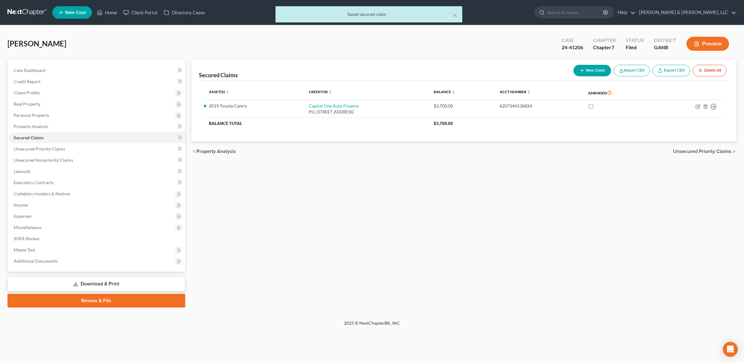
click at [70, 280] on link "Download & Print" at bounding box center [96, 283] width 178 height 15
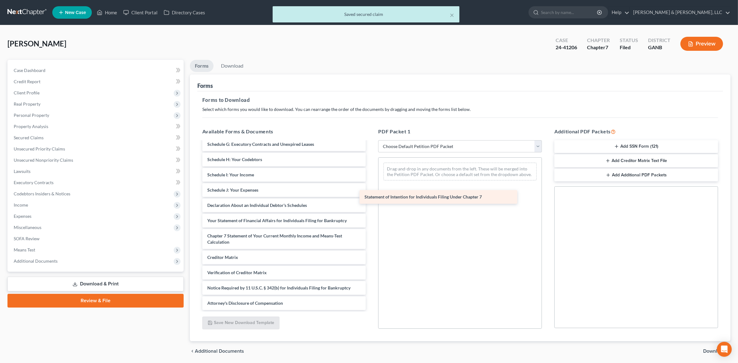
scroll to position [96, 0]
drag, startPoint x: 272, startPoint y: 222, endPoint x: 445, endPoint y: 189, distance: 176.2
click at [371, 189] on div "Statement of Intention for Individuals Filing Under Chapter 7 Voluntary Petitio…" at bounding box center [284, 178] width 174 height 264
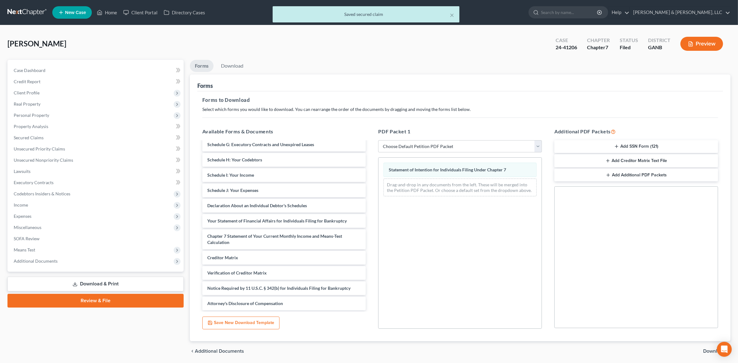
scroll to position [22, 0]
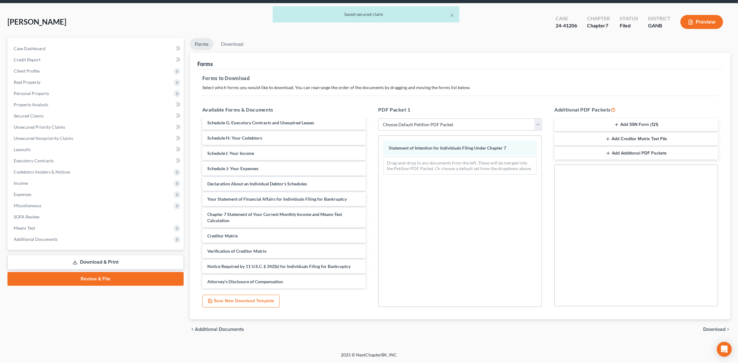
click at [718, 328] on span "Download" at bounding box center [714, 328] width 22 height 5
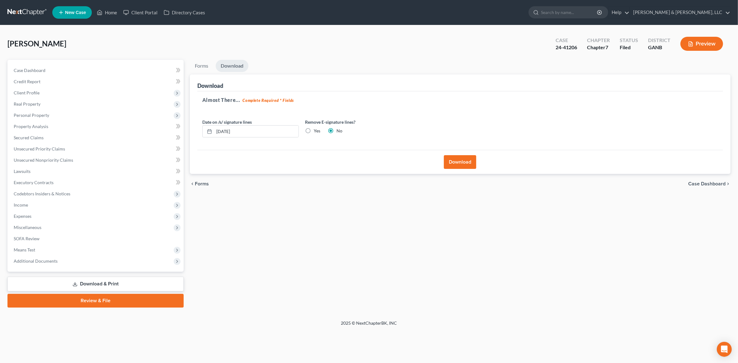
scroll to position [0, 0]
click at [315, 128] on label "Yes" at bounding box center [318, 131] width 7 height 6
click at [318, 128] on input "Yes" at bounding box center [320, 130] width 4 height 4
radio input "true"
radio input "false"
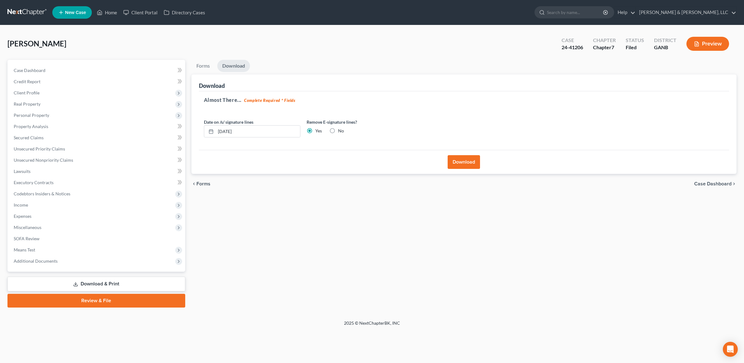
click at [458, 159] on button "Download" at bounding box center [464, 162] width 32 height 14
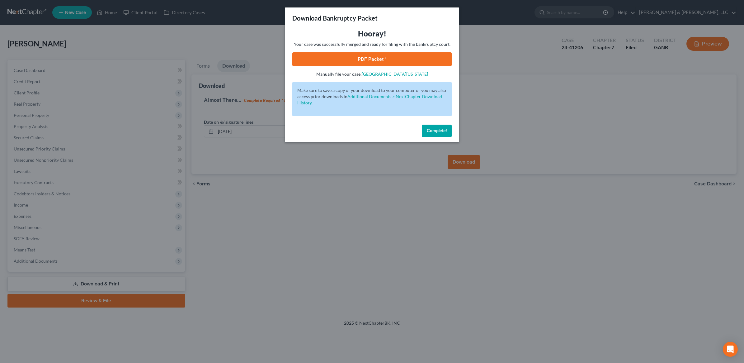
click at [388, 56] on link "PDF Packet 1" at bounding box center [371, 59] width 159 height 14
click at [442, 130] on span "Complete!" at bounding box center [437, 130] width 20 height 5
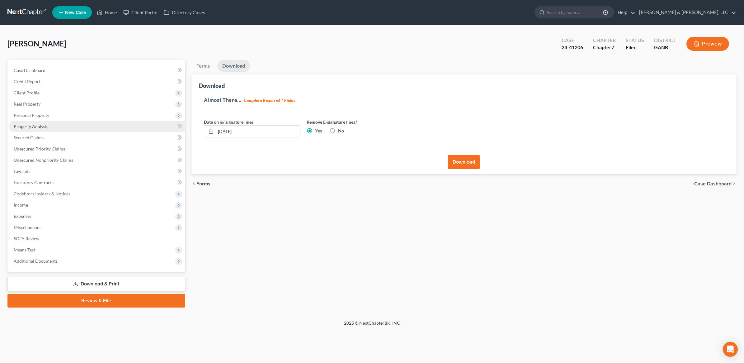
click at [51, 126] on link "Property Analysis" at bounding box center [97, 126] width 176 height 11
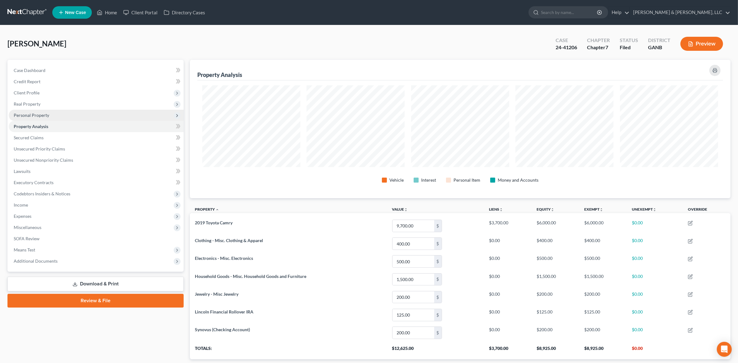
scroll to position [139, 541]
click at [53, 112] on span "Personal Property" at bounding box center [96, 115] width 175 height 11
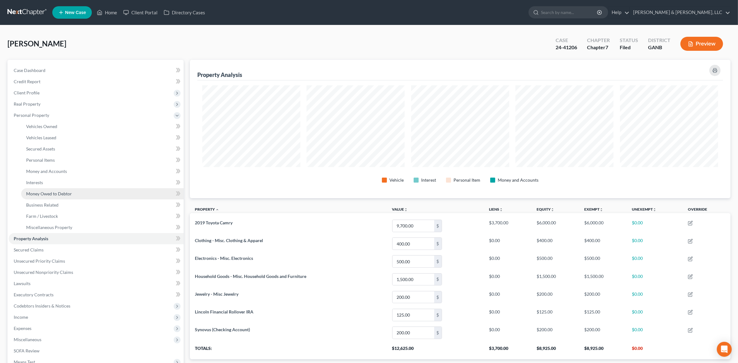
click at [61, 193] on span "Money Owed to Debtor" at bounding box center [49, 193] width 46 height 5
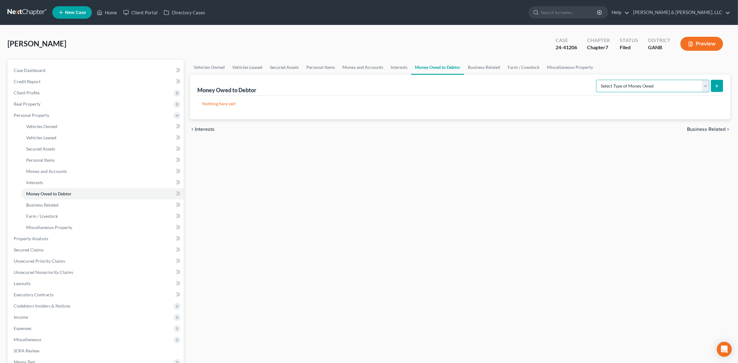
click at [635, 80] on select "Select Type of Money Owed Accounts Receivable (A/B: 38) Alimony (A/B: 29) Child…" at bounding box center [652, 86] width 113 height 12
select select "workers_compensation"
click at [597, 80] on select "Select Type of Money Owed Accounts Receivable (A/B: 38) Alimony (A/B: 29) Child…" at bounding box center [652, 86] width 113 height 12
click at [718, 88] on button "submit" at bounding box center [717, 86] width 12 height 12
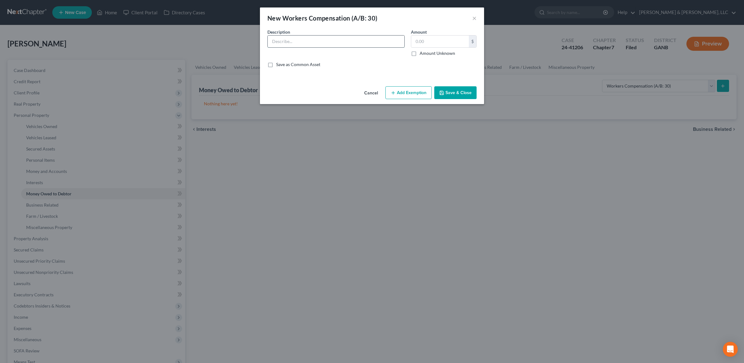
click at [314, 39] on input "text" at bounding box center [336, 41] width 137 height 12
type input "Post-petition workers compensation claim"
click at [420, 55] on label "Amount Unknown" at bounding box center [437, 53] width 35 height 6
click at [422, 54] on input "Amount Unknown" at bounding box center [424, 52] width 4 height 4
checkbox input "true"
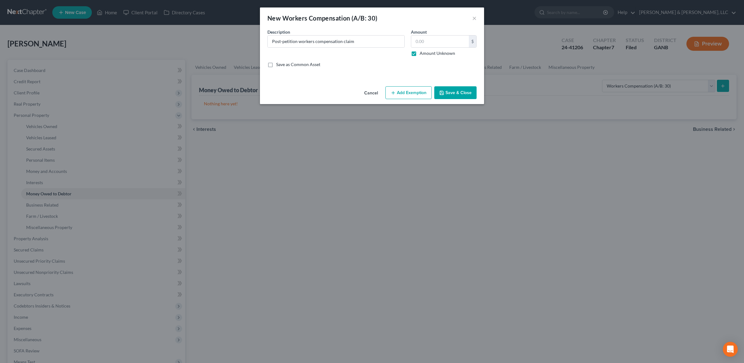
type input "0.00"
click at [374, 45] on input "Post-petition workers compensation claim" at bounding box center [336, 41] width 137 height 12
click at [462, 91] on button "Save & Close" at bounding box center [455, 92] width 42 height 13
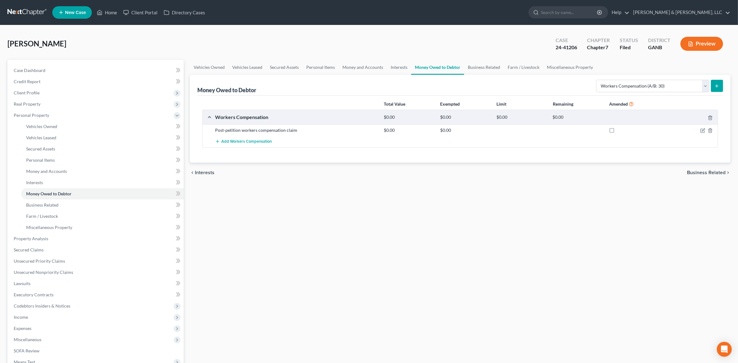
click at [708, 40] on button "Preview" at bounding box center [701, 44] width 43 height 14
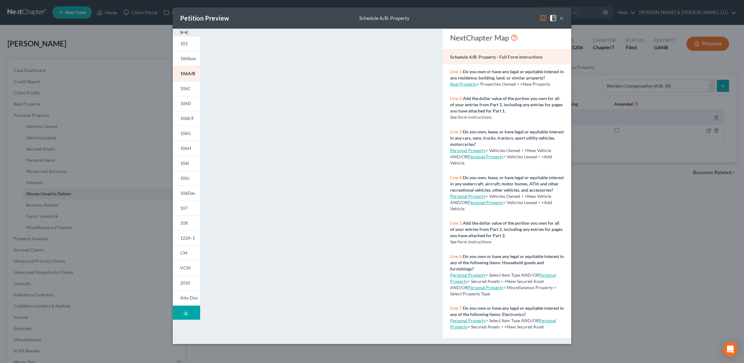
click at [561, 18] on button "×" at bounding box center [561, 17] width 4 height 7
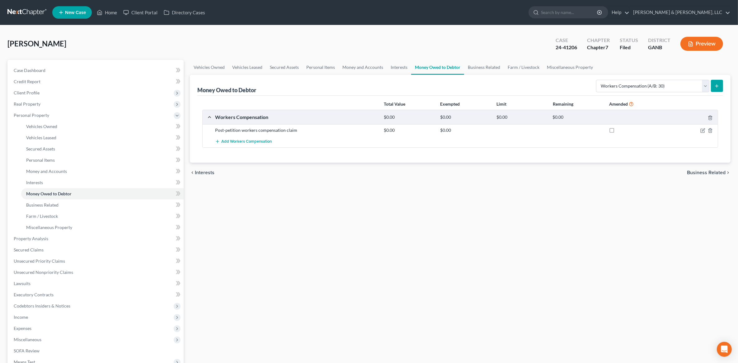
scroll to position [80, 0]
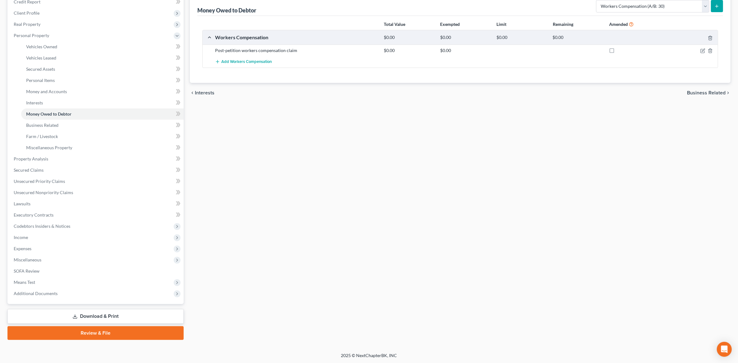
click at [91, 313] on link "Download & Print" at bounding box center [95, 316] width 176 height 15
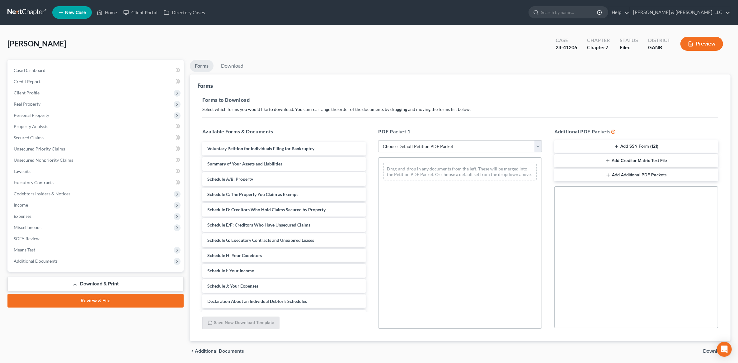
click at [426, 148] on select "Choose Default Petition PDF Packet Complete Bankruptcy Petition (all forms and …" at bounding box center [460, 146] width 164 height 12
select select "2"
click at [378, 140] on select "Choose Default Petition PDF Packet Complete Bankruptcy Petition (all forms and …" at bounding box center [460, 146] width 164 height 12
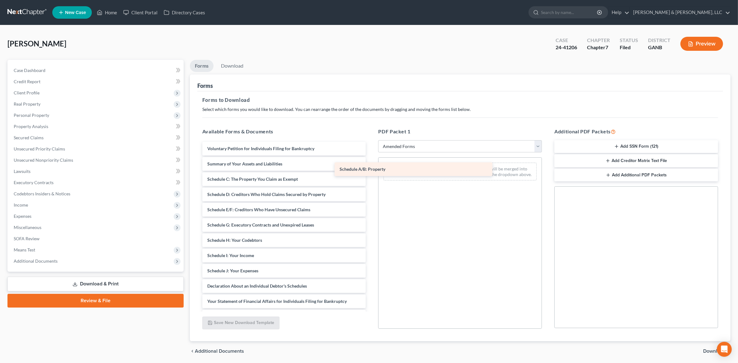
drag, startPoint x: 285, startPoint y: 179, endPoint x: 421, endPoint y: 170, distance: 136.7
click at [371, 170] on div "Schedule A/B: Property Voluntary Petition for Individuals Filing for Bankruptcy…" at bounding box center [284, 274] width 174 height 264
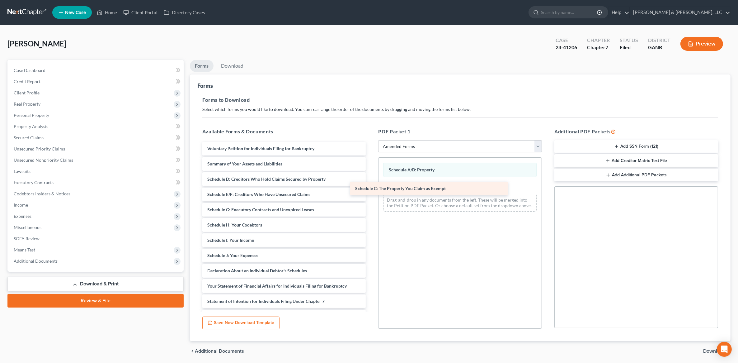
drag, startPoint x: 281, startPoint y: 182, endPoint x: 429, endPoint y: 192, distance: 148.2
click at [371, 192] on div "Schedule C: The Property You Claim as Exempt Voluntary Petition for Individuals…" at bounding box center [284, 266] width 174 height 249
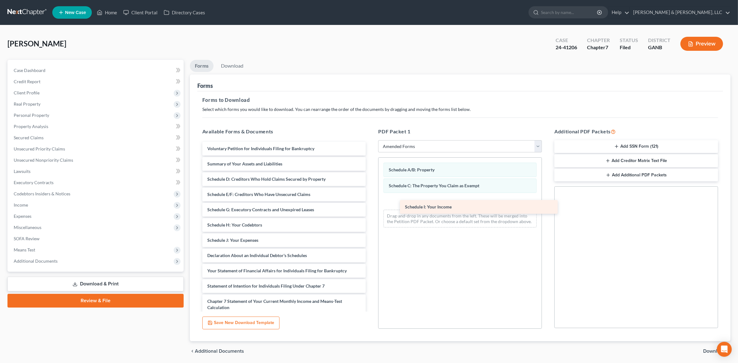
drag, startPoint x: 257, startPoint y: 236, endPoint x: 454, endPoint y: 203, distance: 200.4
click at [371, 203] on div "Schedule I: Your Income Voluntary Petition for Individuals Filing for Bankruptc…" at bounding box center [284, 258] width 174 height 233
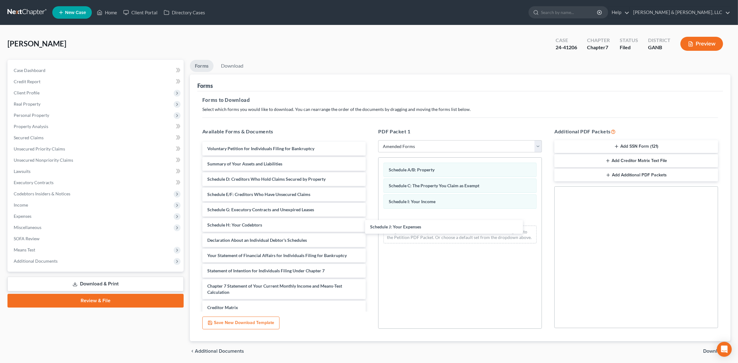
drag, startPoint x: 273, startPoint y: 242, endPoint x: 281, endPoint y: 243, distance: 8.1
click at [371, 229] on div "Schedule J: Your Expenses Voluntary Petition for Individuals Filing for Bankrup…" at bounding box center [284, 251] width 174 height 218
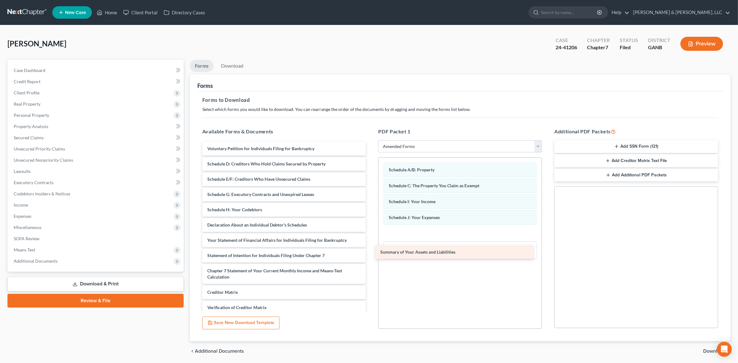
drag, startPoint x: 271, startPoint y: 166, endPoint x: 444, endPoint y: 254, distance: 194.3
click at [371, 254] on div "Summary of Your Assets and Liabilities Voluntary Petition for Individuals Filin…" at bounding box center [284, 243] width 174 height 203
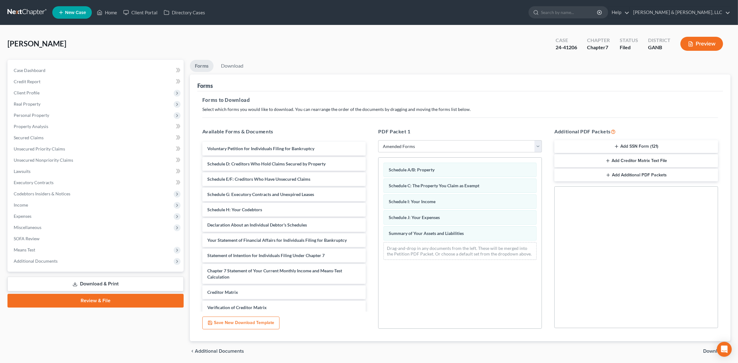
scroll to position [22, 0]
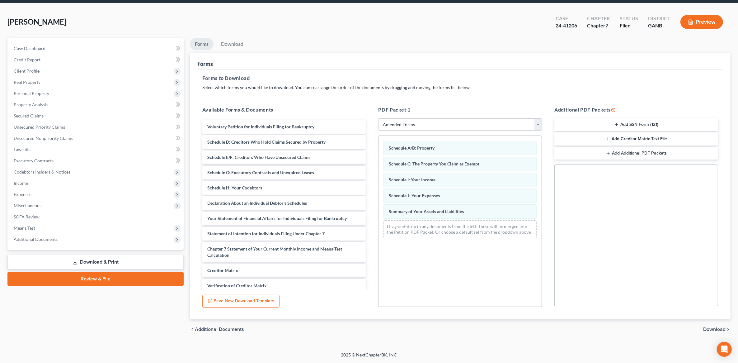
click at [720, 326] on span "Download" at bounding box center [714, 328] width 22 height 5
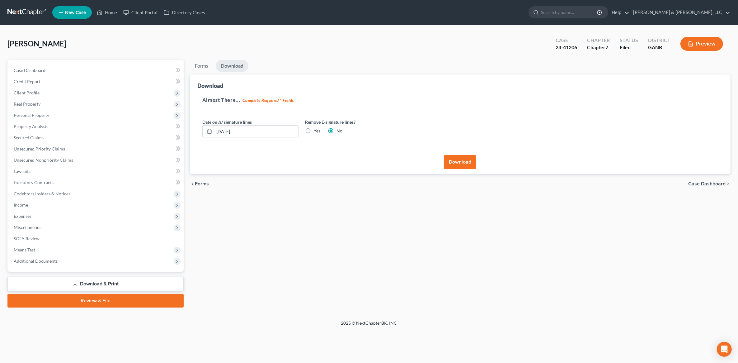
scroll to position [0, 0]
click at [467, 162] on button "Download" at bounding box center [464, 162] width 32 height 14
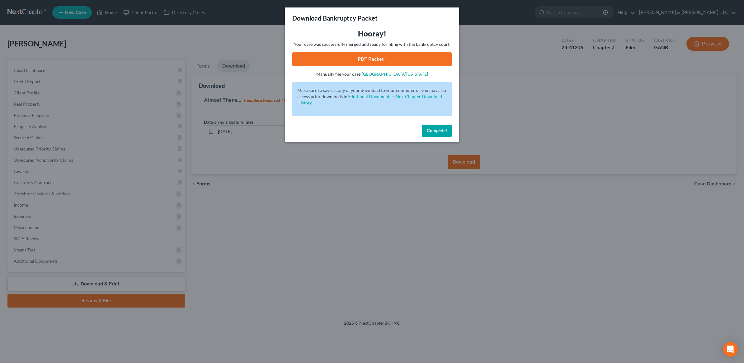
click at [382, 58] on link "PDF Packet 1" at bounding box center [371, 59] width 159 height 14
click at [439, 129] on span "Complete!" at bounding box center [437, 130] width 20 height 5
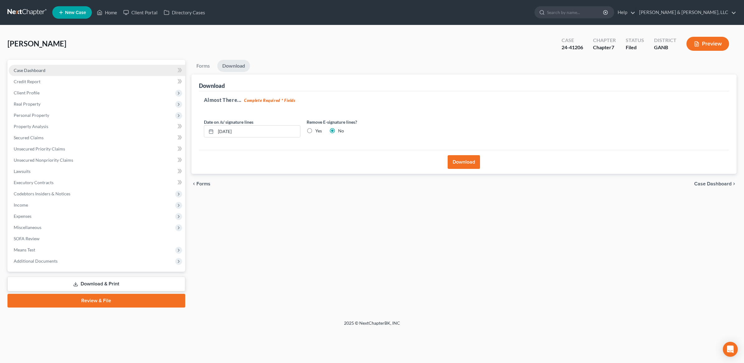
click at [62, 71] on link "Case Dashboard" at bounding box center [97, 70] width 176 height 11
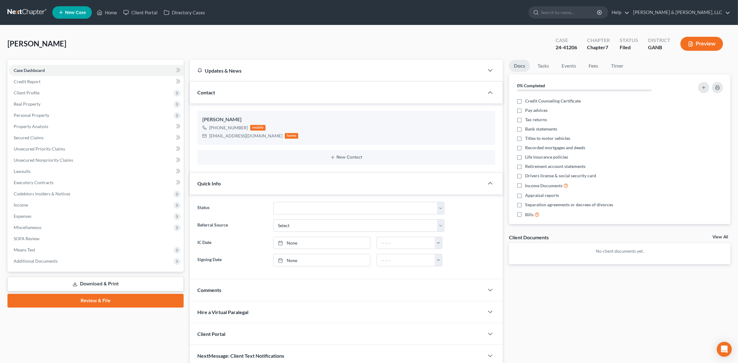
click at [78, 279] on link "Download & Print" at bounding box center [95, 283] width 176 height 15
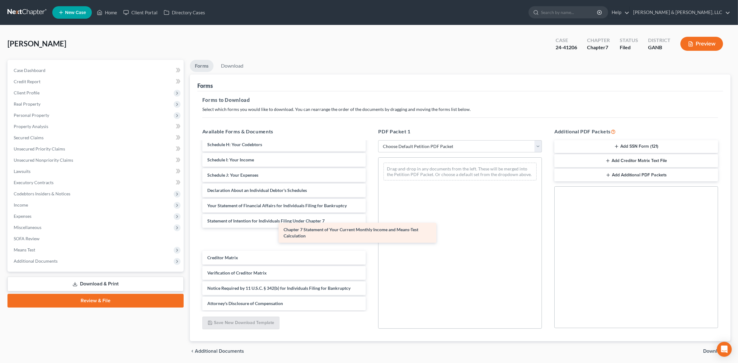
scroll to position [89, 0]
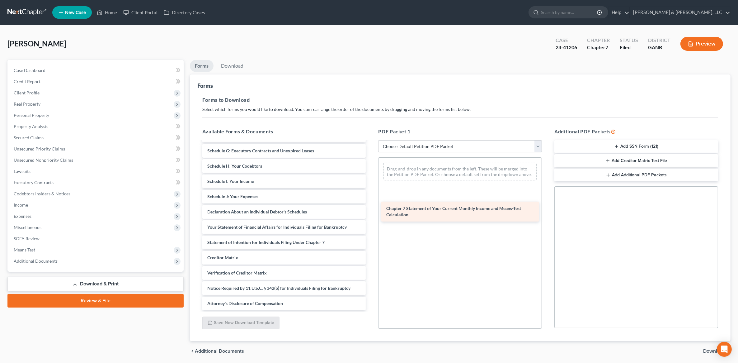
drag, startPoint x: 264, startPoint y: 239, endPoint x: 443, endPoint y: 212, distance: 181.0
click at [371, 212] on div "Chapter 7 Statement of Your Current Monthly Income and Means-Test Calculation V…" at bounding box center [284, 181] width 174 height 258
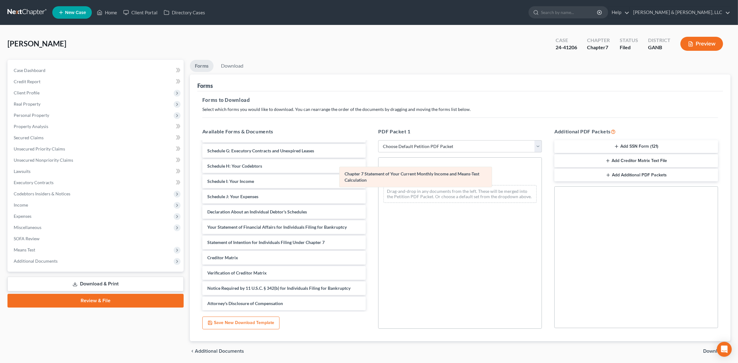
scroll to position [111, 0]
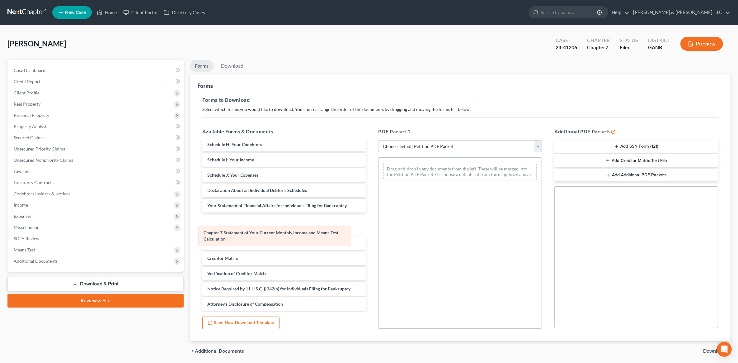
drag, startPoint x: 486, startPoint y: 179, endPoint x: 302, endPoint y: 242, distance: 194.9
click at [378, 185] on div "Chapter 7 Statement of Your Current Monthly Income and Means-Test Calculation C…" at bounding box center [459, 171] width 163 height 28
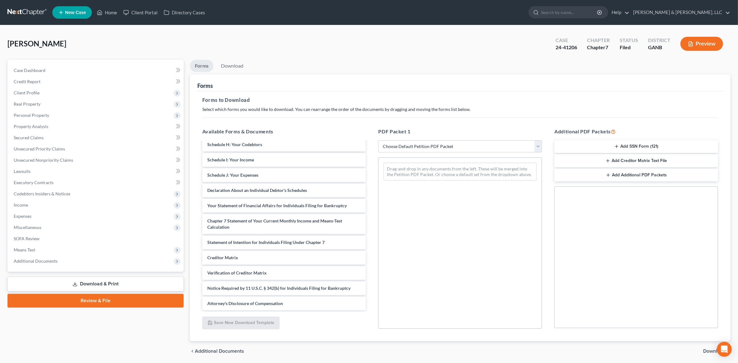
click at [507, 137] on div "PDF Packet 1 Choose Default Petition PDF Packet Complete Bankruptcy Petition (a…" at bounding box center [460, 228] width 176 height 211
click at [492, 148] on select "Choose Default Petition PDF Packet Complete Bankruptcy Petition (all forms and …" at bounding box center [460, 146] width 164 height 12
select select "2"
click at [378, 140] on select "Choose Default Petition PDF Packet Complete Bankruptcy Petition (all forms and …" at bounding box center [460, 146] width 164 height 12
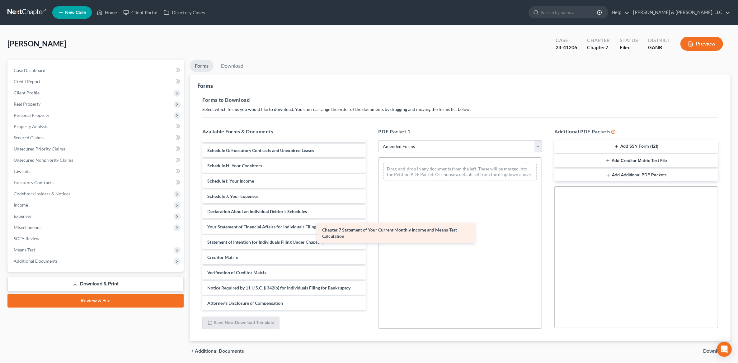
scroll to position [89, 0]
drag, startPoint x: 302, startPoint y: 237, endPoint x: 445, endPoint y: 227, distance: 143.2
click at [371, 227] on div "Chapter 7 Statement of Your Current Monthly Income and Means-Test Calculation V…" at bounding box center [284, 181] width 174 height 258
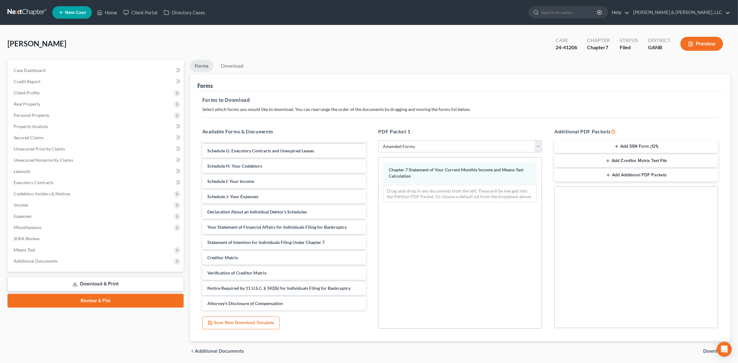
click at [456, 149] on select "Choose Default Petition PDF Packet Complete Bankruptcy Petition (all forms and …" at bounding box center [460, 146] width 164 height 12
select select
click at [378, 140] on select "Choose Default Petition PDF Packet Complete Bankruptcy Petition (all forms and …" at bounding box center [460, 146] width 164 height 12
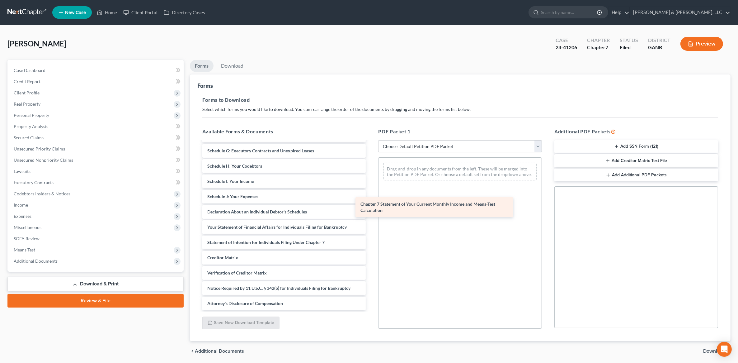
drag, startPoint x: 290, startPoint y: 263, endPoint x: 444, endPoint y: 209, distance: 162.3
click at [371, 209] on div "Chapter 7 Statement of Your Current Monthly Income and Means-Test Calculation V…" at bounding box center [284, 181] width 174 height 258
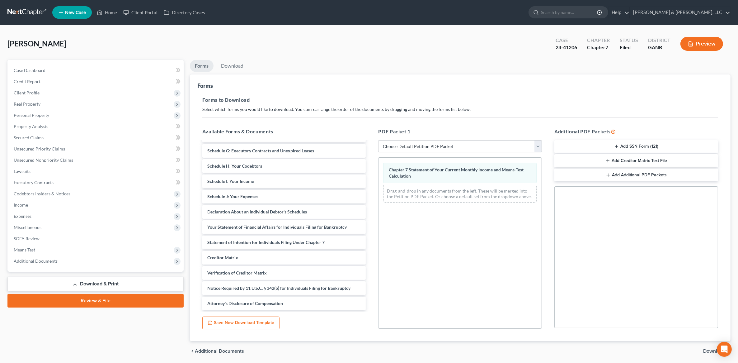
scroll to position [22, 0]
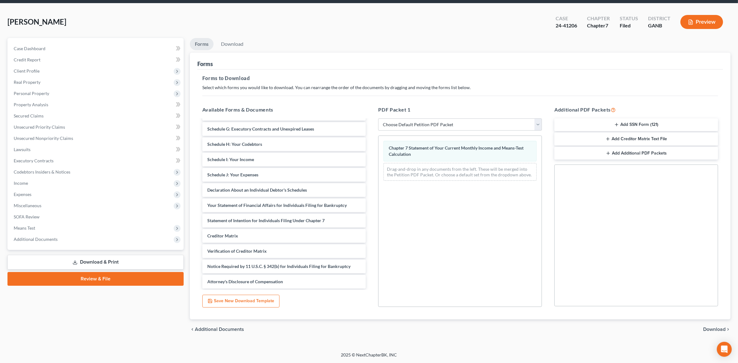
click at [708, 329] on span "Download" at bounding box center [714, 328] width 22 height 5
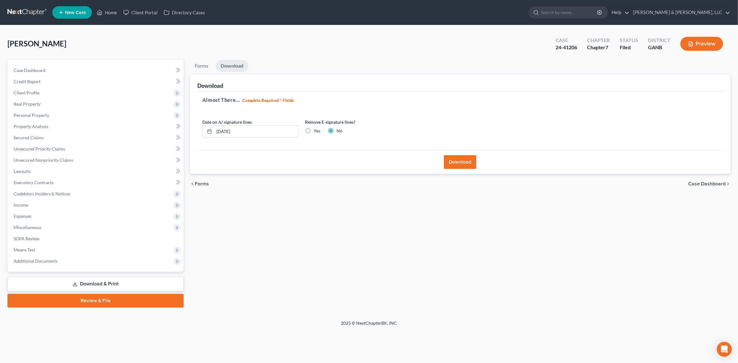
scroll to position [0, 0]
click at [462, 164] on button "Download" at bounding box center [464, 162] width 32 height 14
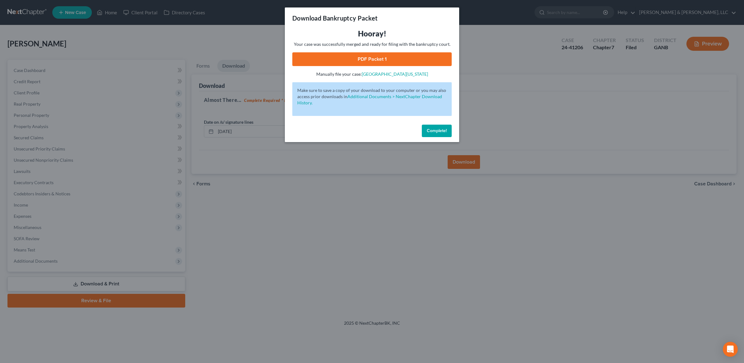
click at [388, 52] on link "PDF Packet 1" at bounding box center [371, 59] width 159 height 14
click at [431, 131] on span "Complete!" at bounding box center [437, 130] width 20 height 5
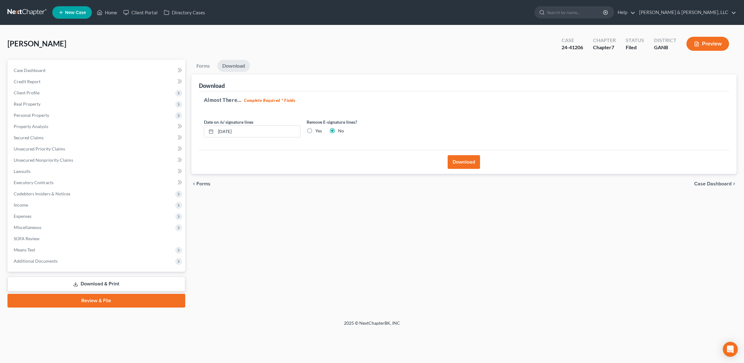
click at [108, 19] on ul "New Case Home Client Portal Directory Cases - No Result - See all results Or Pr…" at bounding box center [394, 12] width 684 height 16
click at [112, 11] on link "Home" at bounding box center [107, 12] width 26 height 11
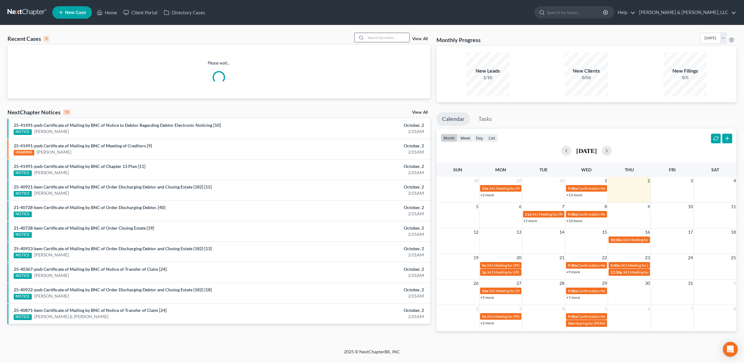
click at [379, 35] on input "search" at bounding box center [388, 37] width 44 height 9
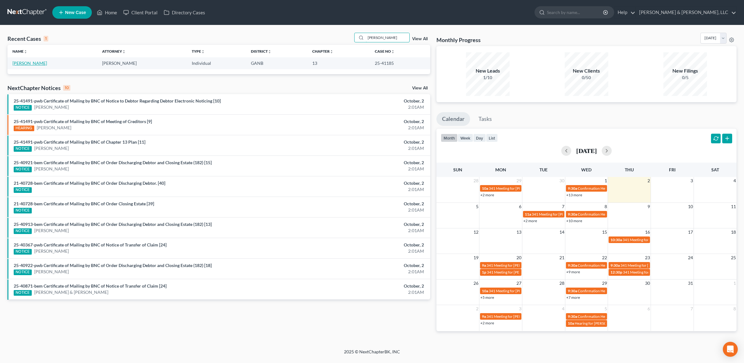
type input "[PERSON_NAME]"
click at [20, 63] on link "[PERSON_NAME]" at bounding box center [29, 62] width 35 height 5
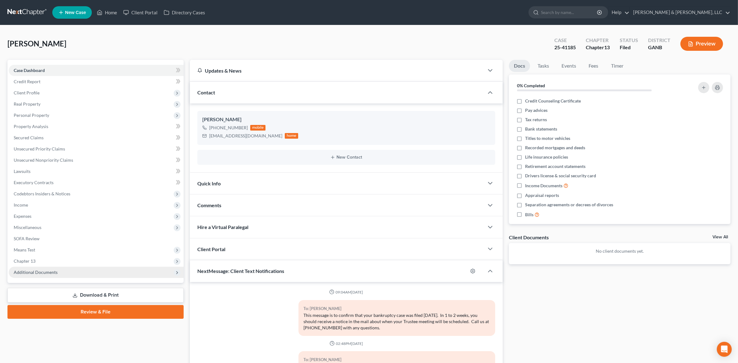
click at [30, 272] on span "Additional Documents" at bounding box center [36, 271] width 44 height 5
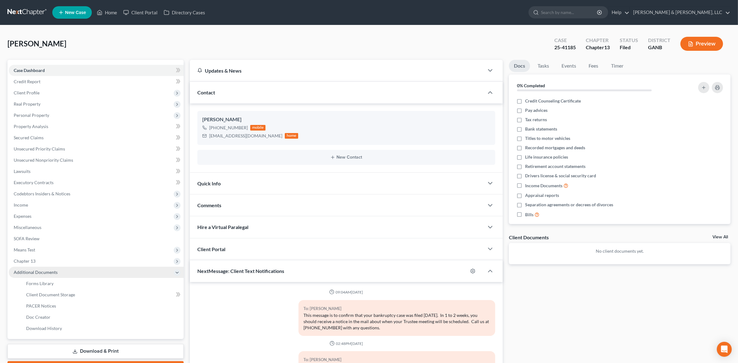
scroll to position [77, 0]
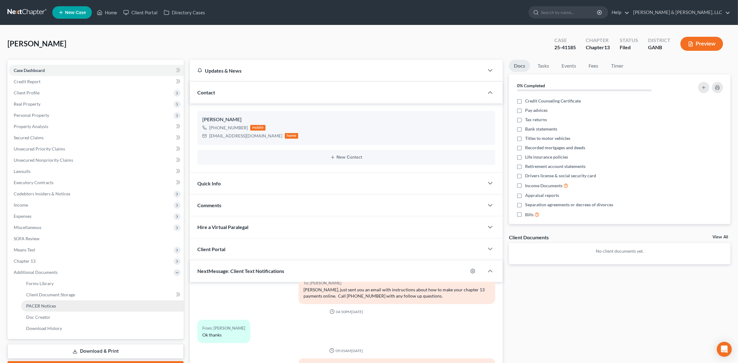
click at [37, 301] on link "PACER Notices" at bounding box center [102, 305] width 162 height 11
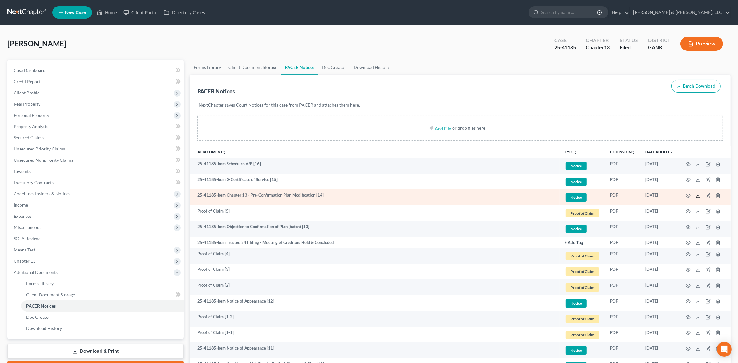
click at [696, 194] on icon at bounding box center [698, 195] width 5 height 5
click at [687, 195] on icon "button" at bounding box center [688, 195] width 5 height 5
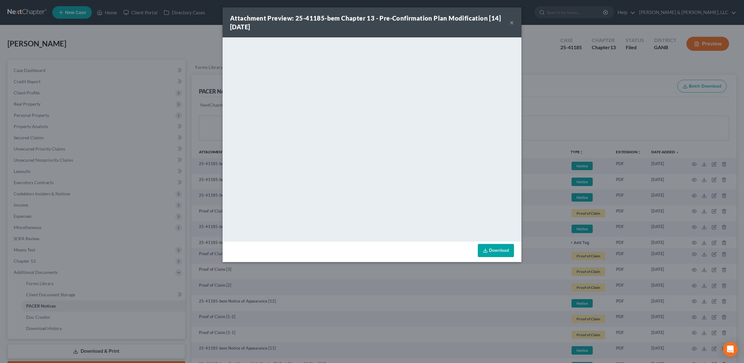
drag, startPoint x: 510, startPoint y: 25, endPoint x: 567, endPoint y: 22, distance: 57.6
click at [510, 25] on button "×" at bounding box center [512, 22] width 4 height 7
